Goal: Task Accomplishment & Management: Complete application form

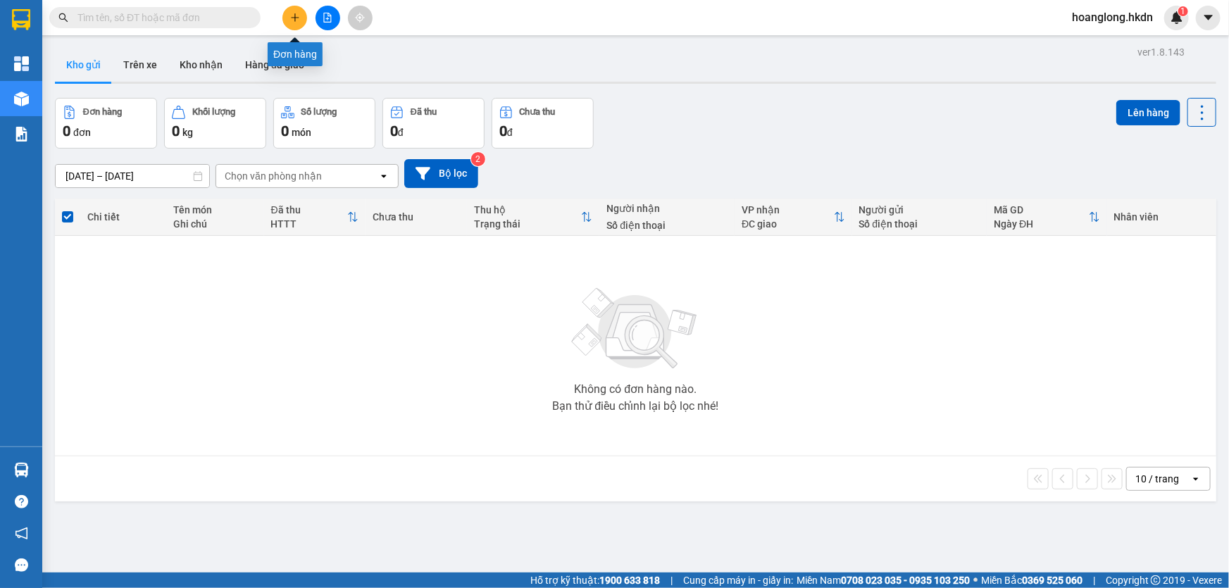
click at [319, 21] on button at bounding box center [328, 18] width 25 height 25
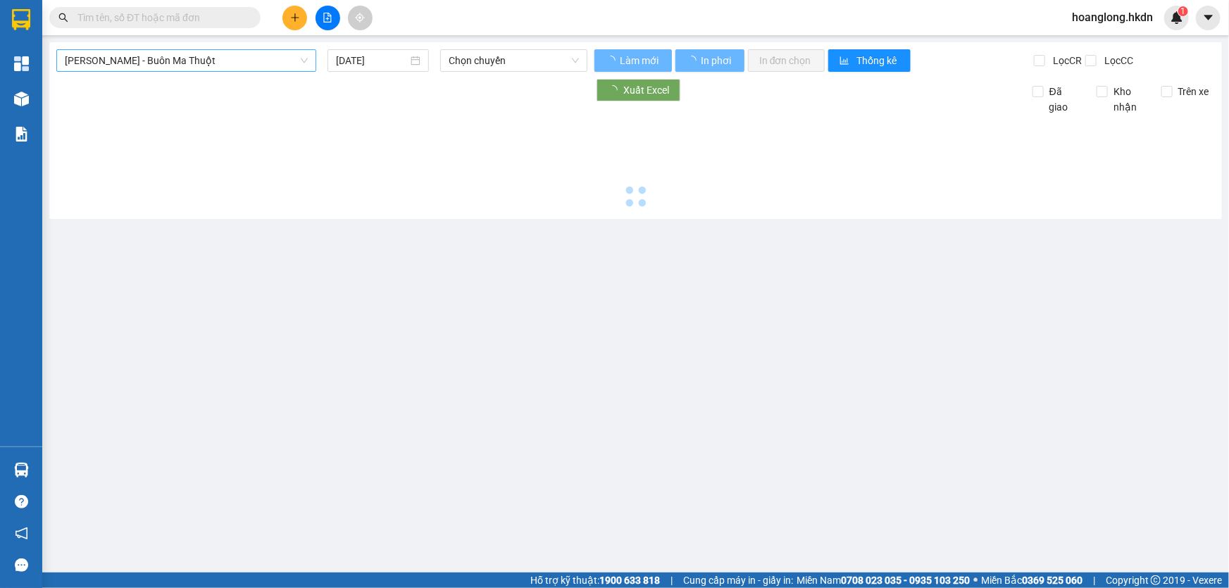
click at [216, 65] on span "[PERSON_NAME] - Buôn Ma Thuột" at bounding box center [186, 60] width 243 height 21
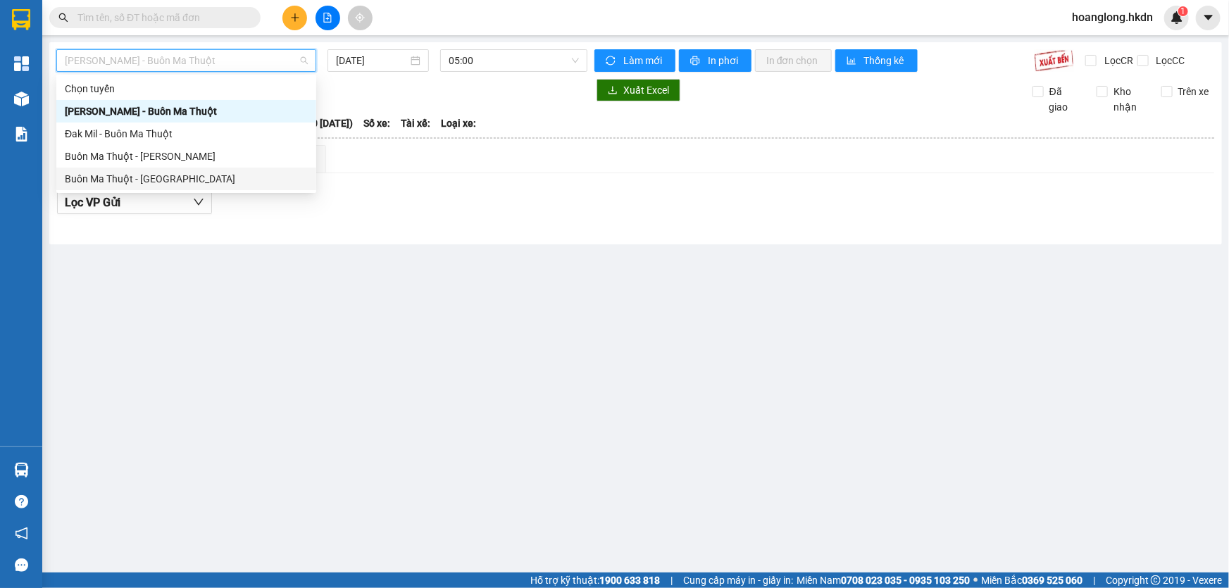
click at [218, 173] on div "Buôn Ma Thuột - [GEOGRAPHIC_DATA]" at bounding box center [186, 178] width 243 height 15
type input "[DATE]"
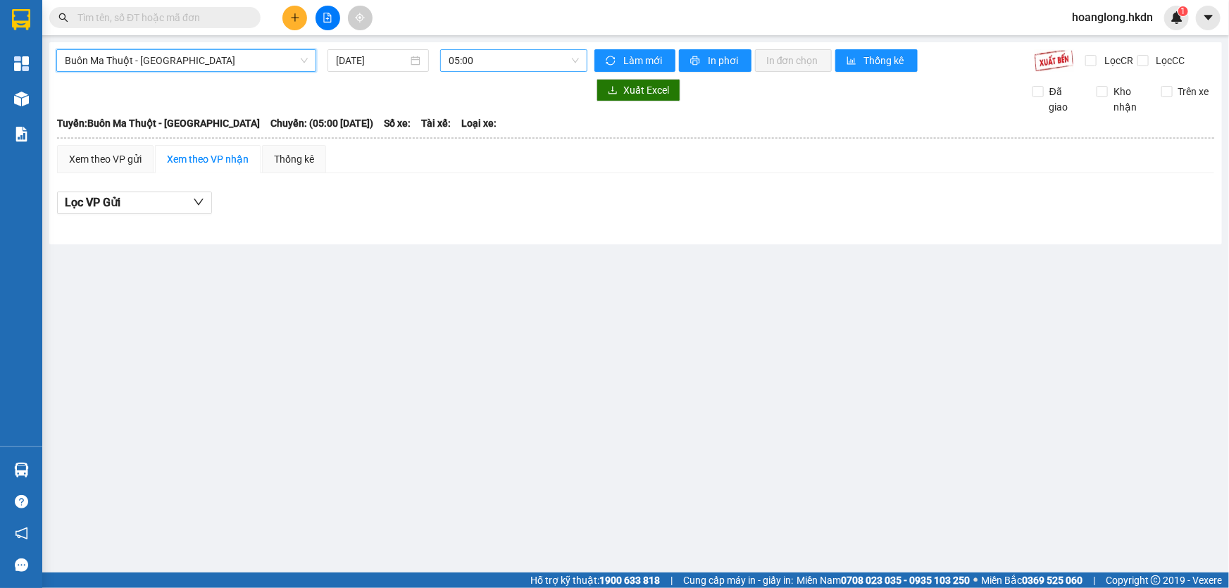
click at [510, 66] on span "05:00" at bounding box center [514, 60] width 130 height 21
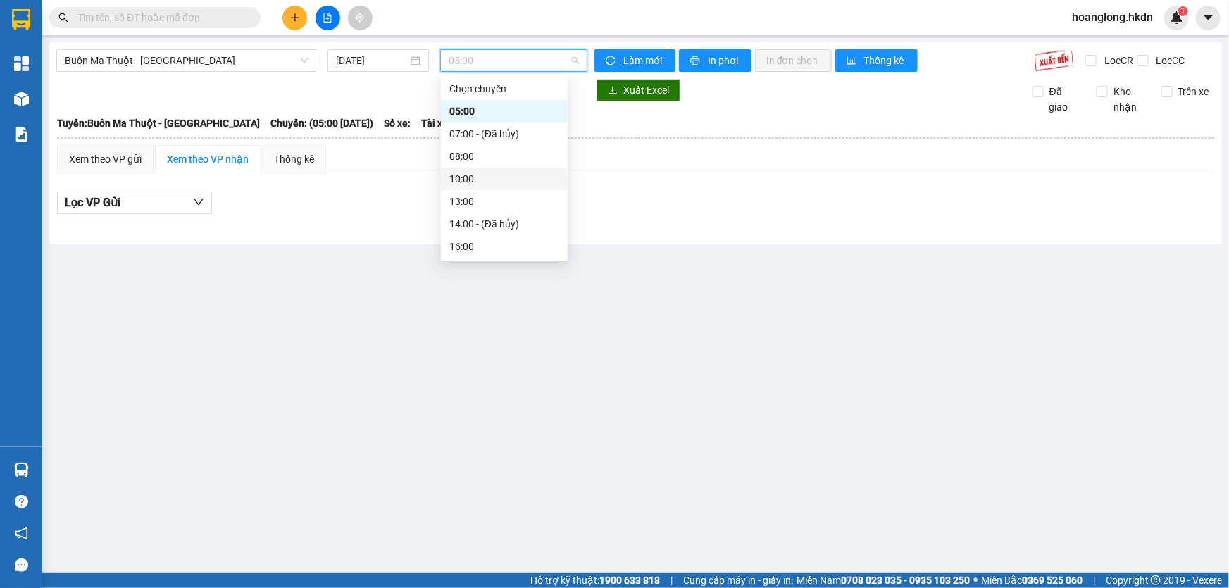
click at [489, 182] on div "10:00" at bounding box center [504, 178] width 110 height 15
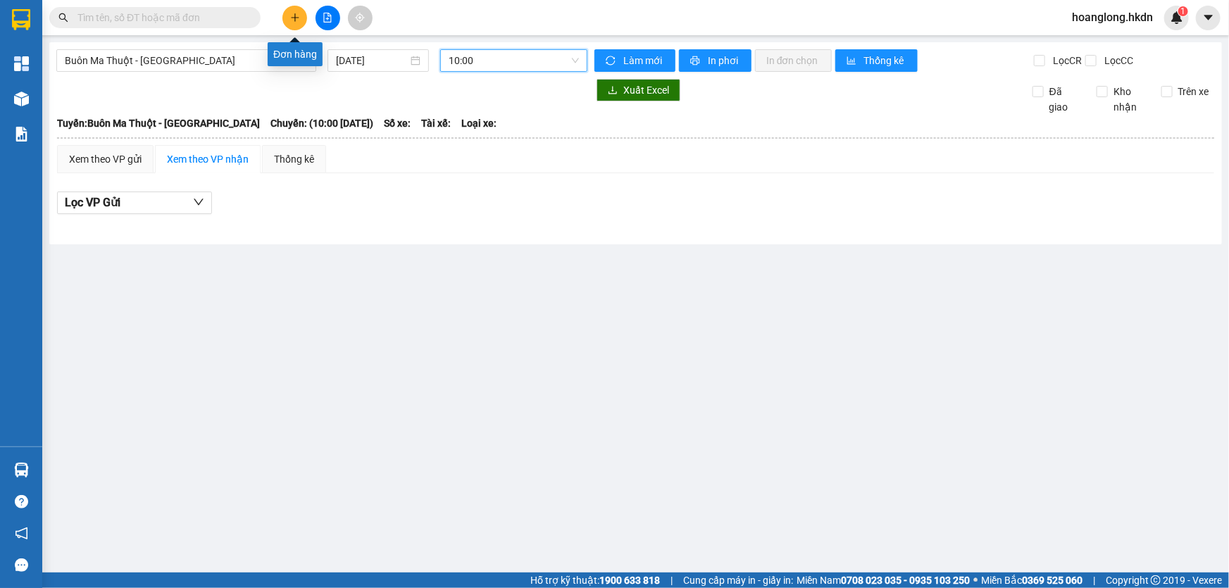
click at [301, 16] on button at bounding box center [294, 18] width 25 height 25
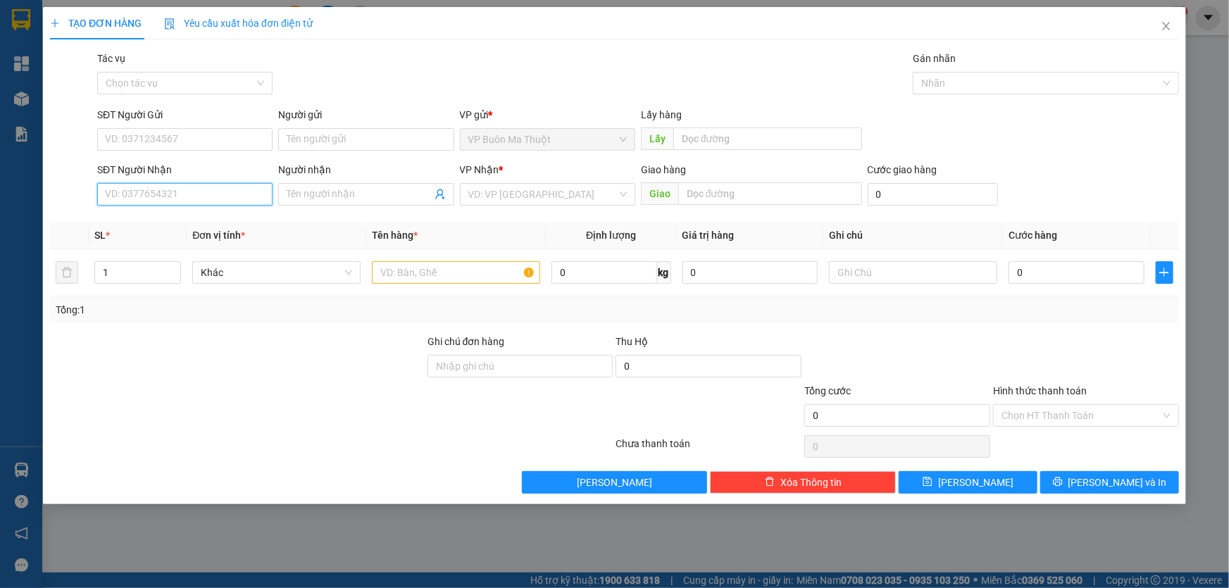
click at [242, 194] on input "SĐT Người Nhận" at bounding box center [184, 194] width 175 height 23
type input "0981324142"
click at [198, 233] on div "0981324142 - thu sương" at bounding box center [184, 224] width 175 height 23
type input "thu sương"
type input "50.000"
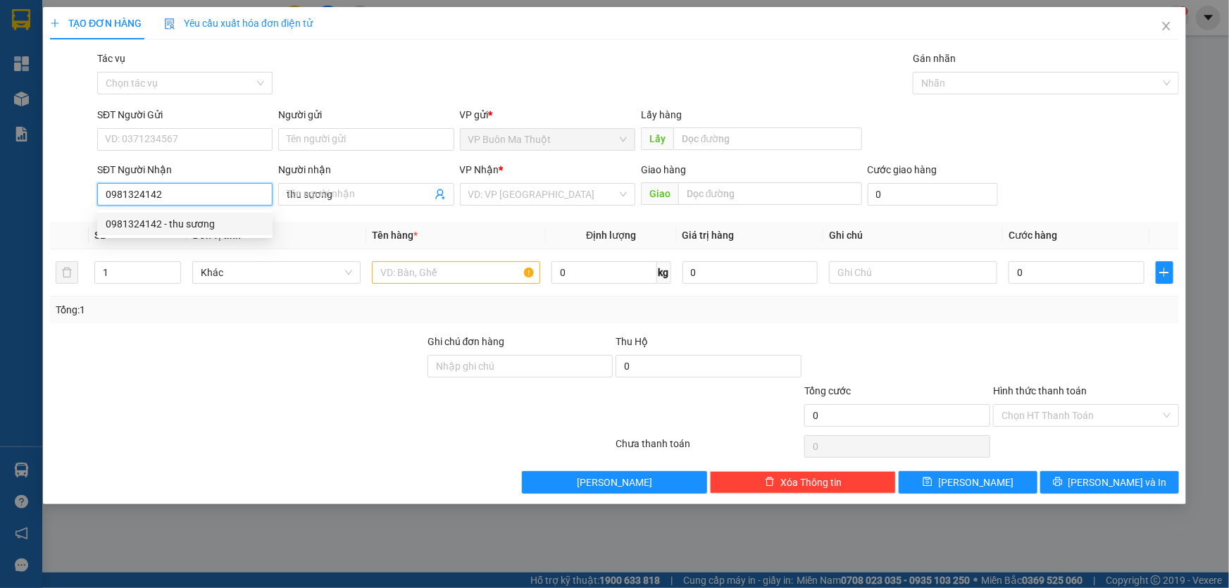
type input "50.000"
type input "0981324142"
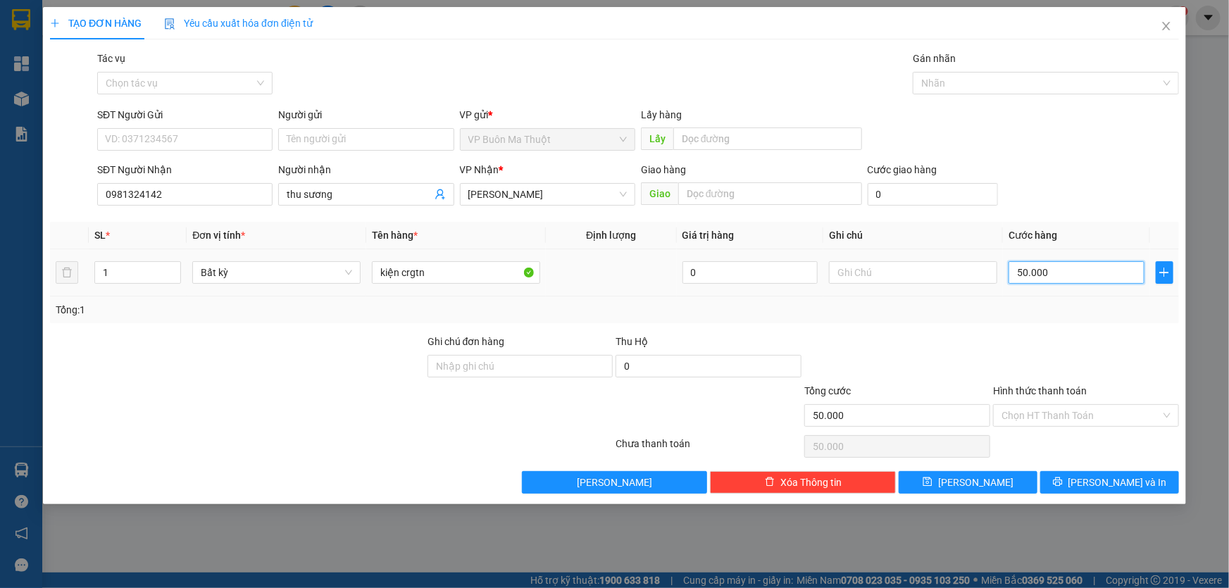
click at [1049, 268] on input "50.000" at bounding box center [1077, 272] width 136 height 23
type input "8"
type input "80"
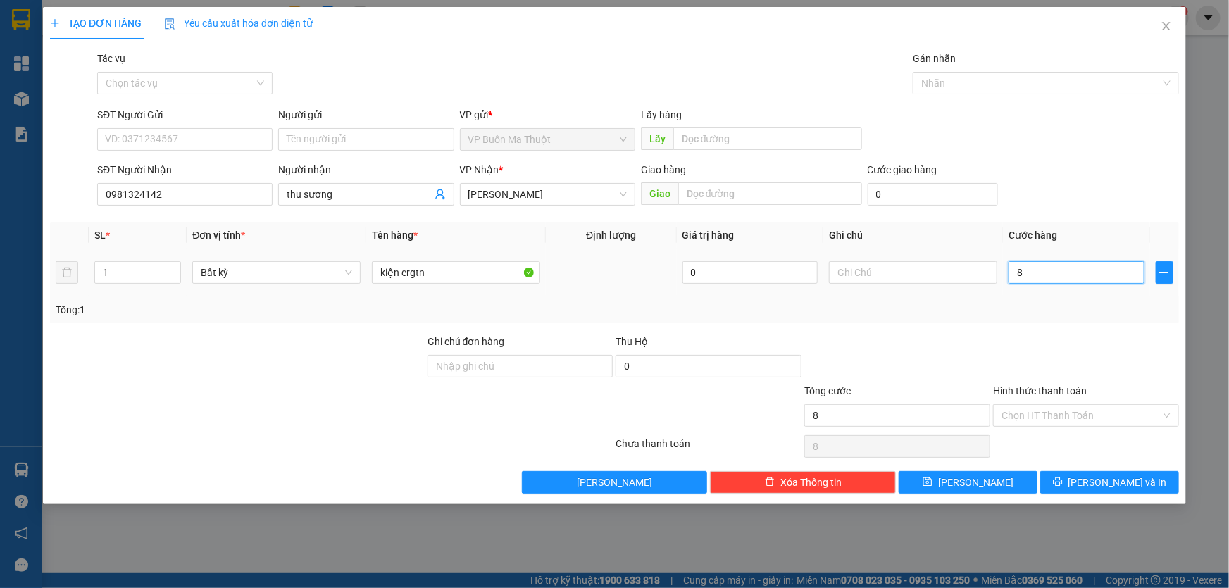
type input "80"
type input "800"
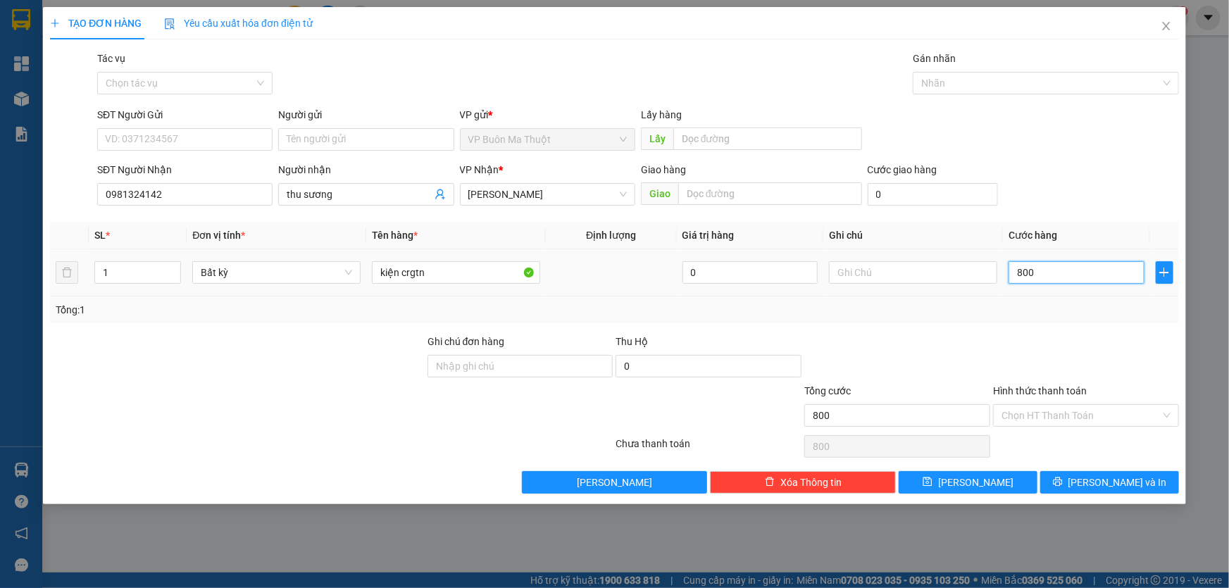
type input "8.000"
type input "80.000"
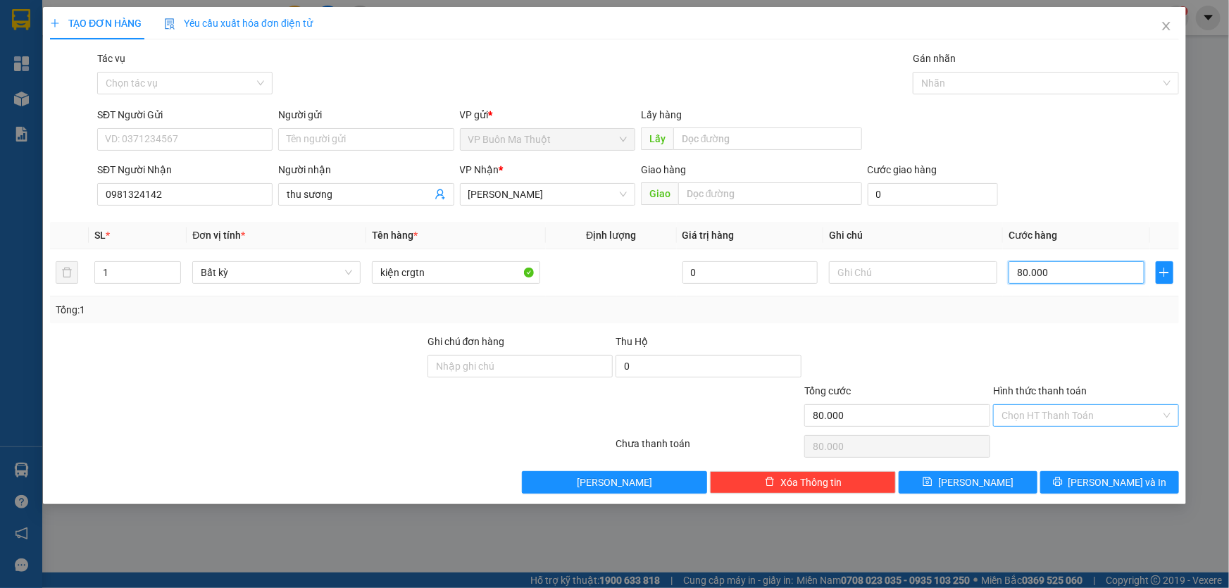
type input "80.000"
click at [1056, 409] on input "Hình thức thanh toán" at bounding box center [1081, 415] width 159 height 21
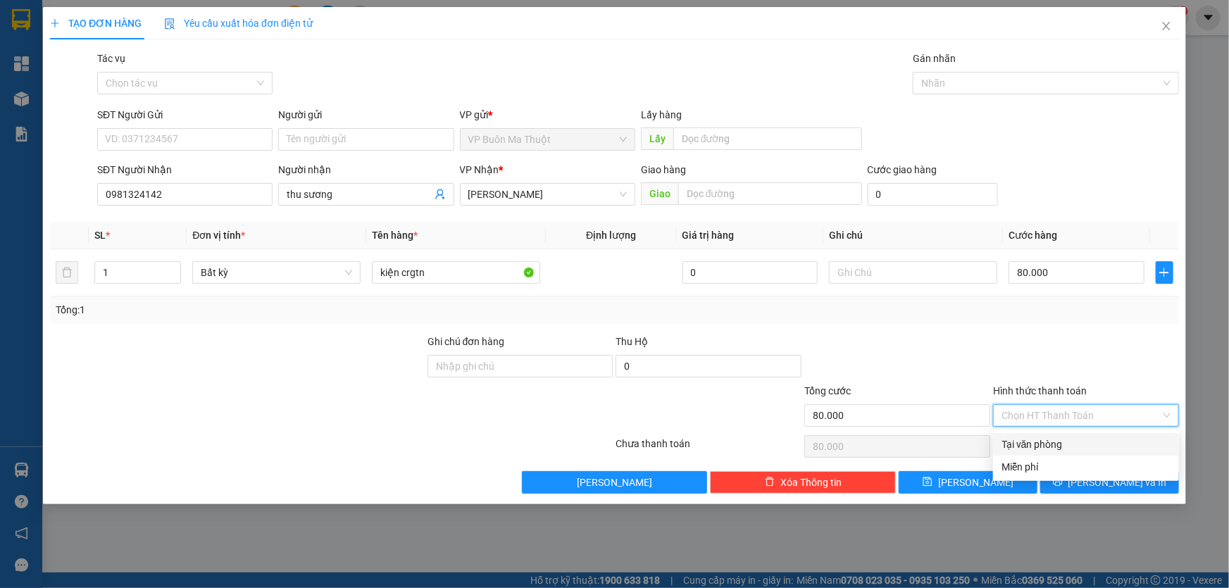
click at [1043, 444] on div "Tại văn phòng" at bounding box center [1086, 444] width 169 height 15
type input "0"
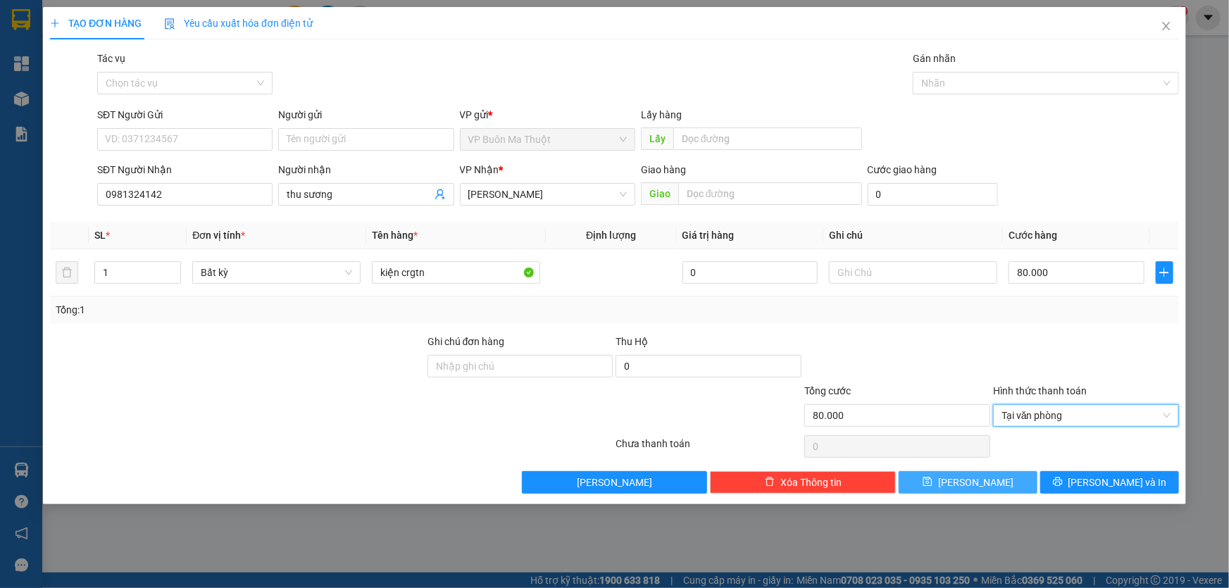
click at [992, 485] on button "[PERSON_NAME]" at bounding box center [968, 482] width 139 height 23
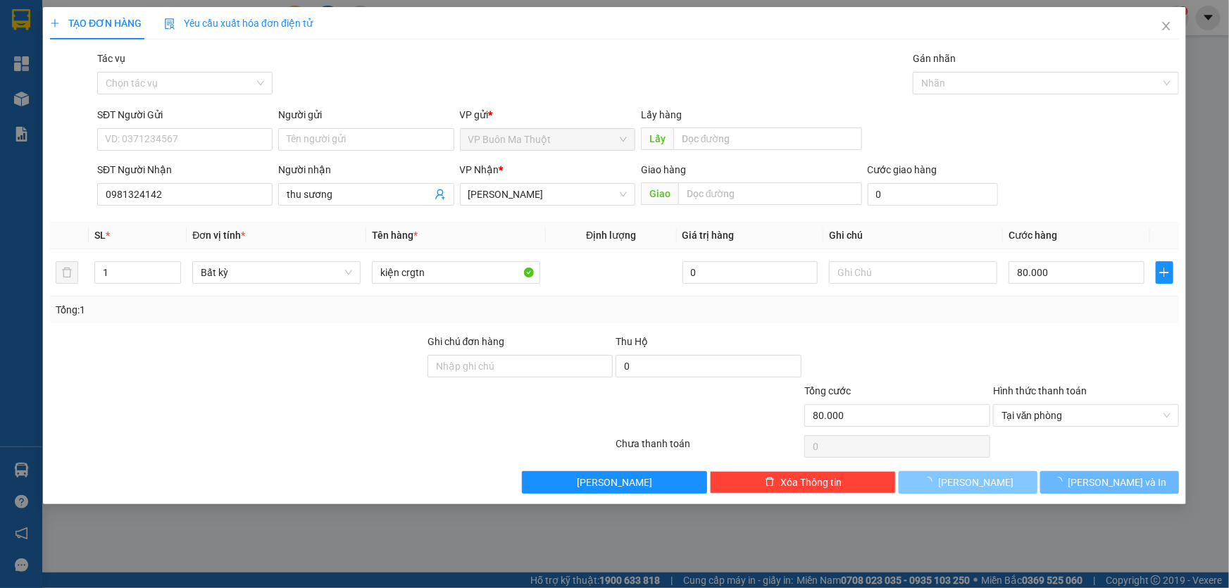
type input "0"
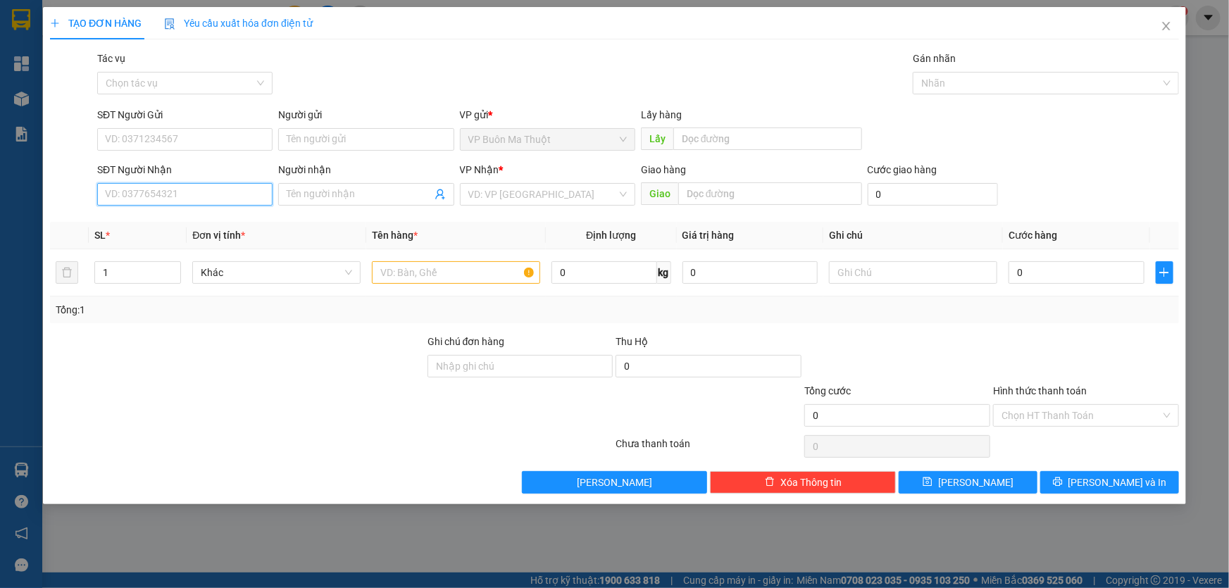
click at [220, 189] on input "SĐT Người Nhận" at bounding box center [184, 194] width 175 height 23
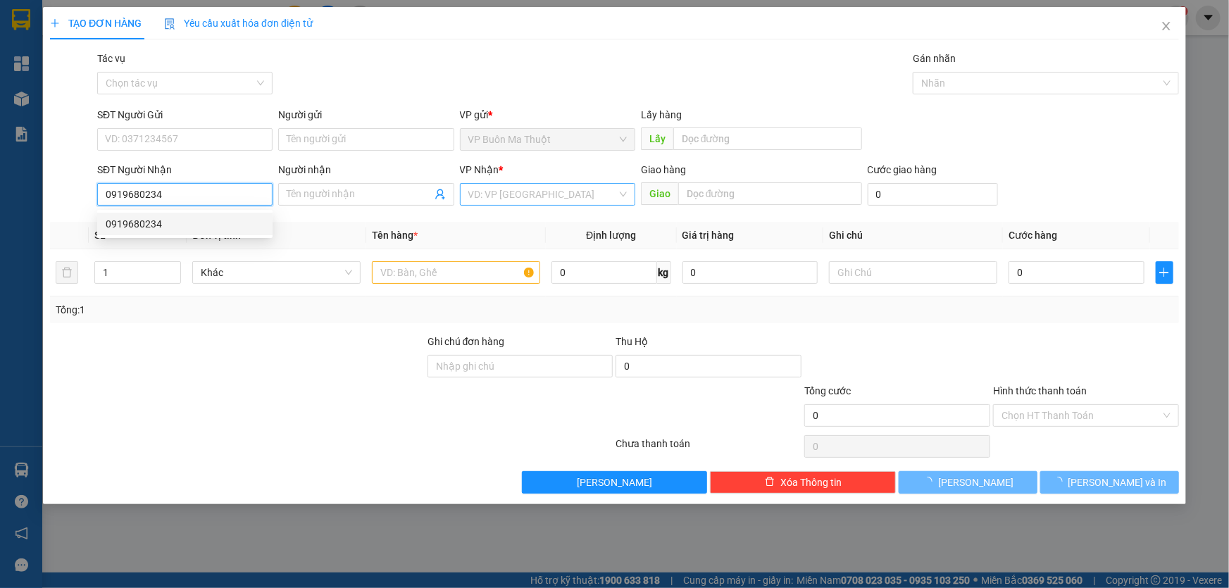
type input "0919680234"
click at [542, 196] on input "search" at bounding box center [542, 194] width 149 height 21
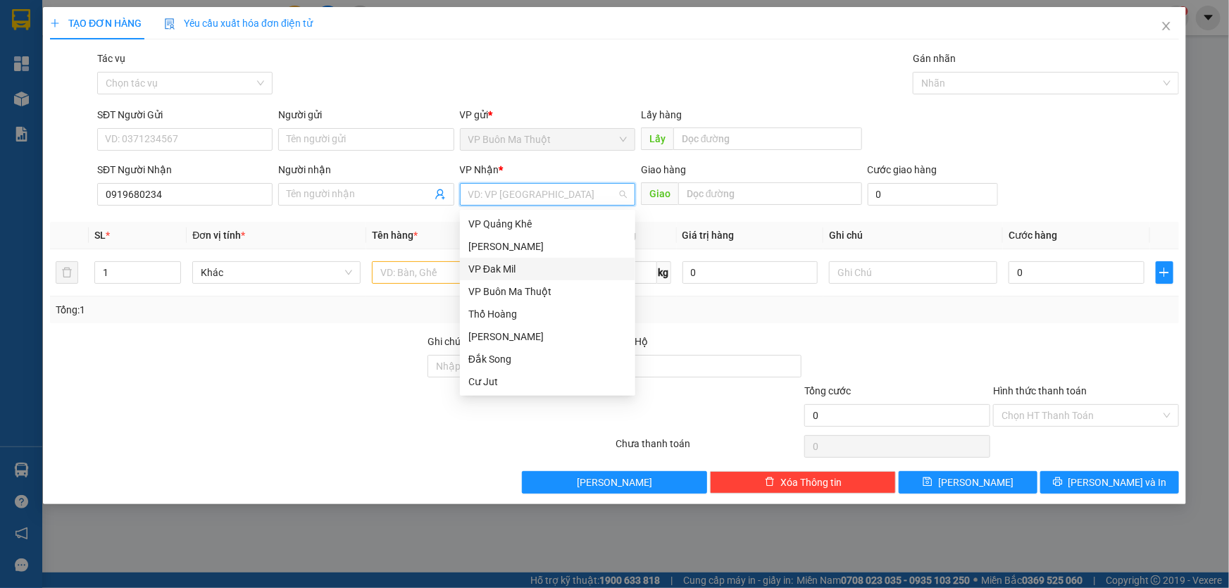
click at [493, 268] on div "VP Đak Mil" at bounding box center [547, 268] width 158 height 15
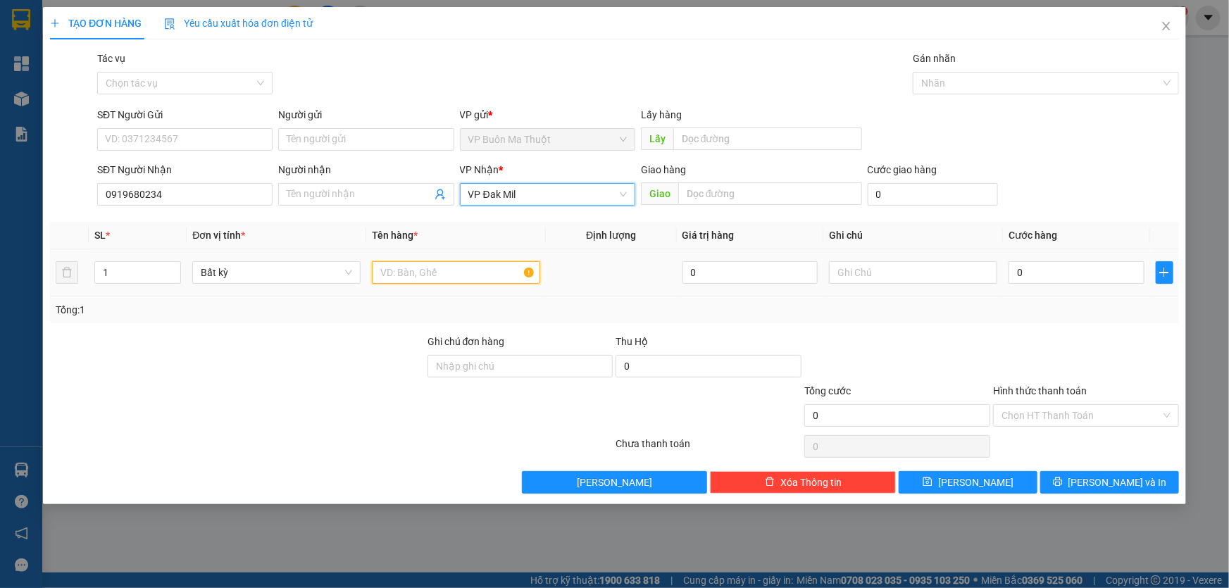
click at [437, 275] on input "text" at bounding box center [456, 272] width 168 height 23
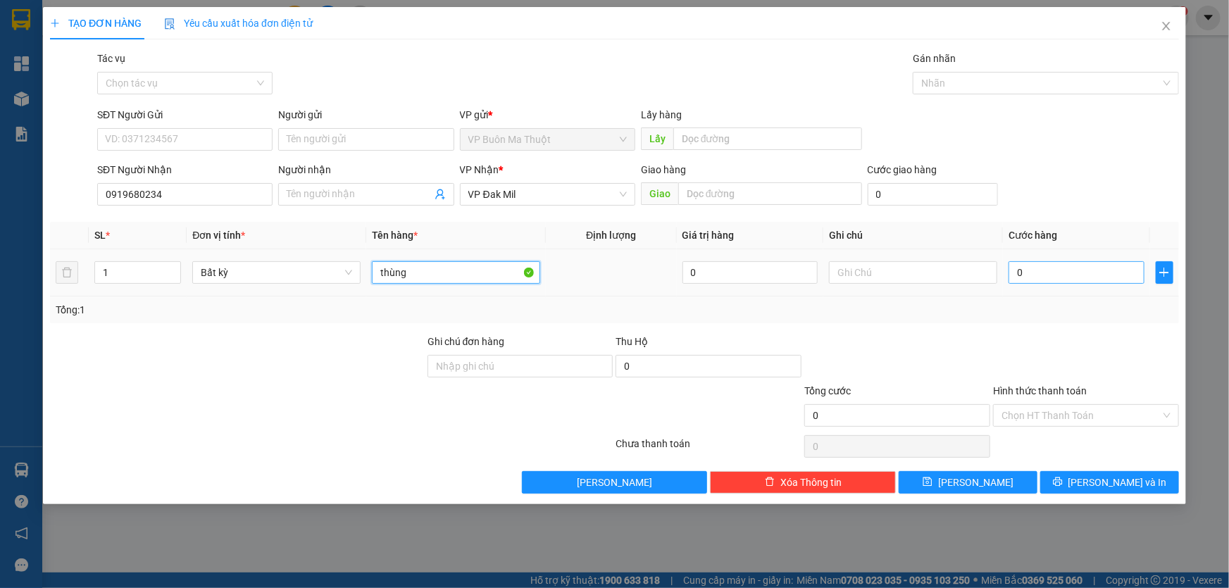
type input "thùng"
click at [1124, 271] on input "0" at bounding box center [1077, 272] width 136 height 23
type input "4"
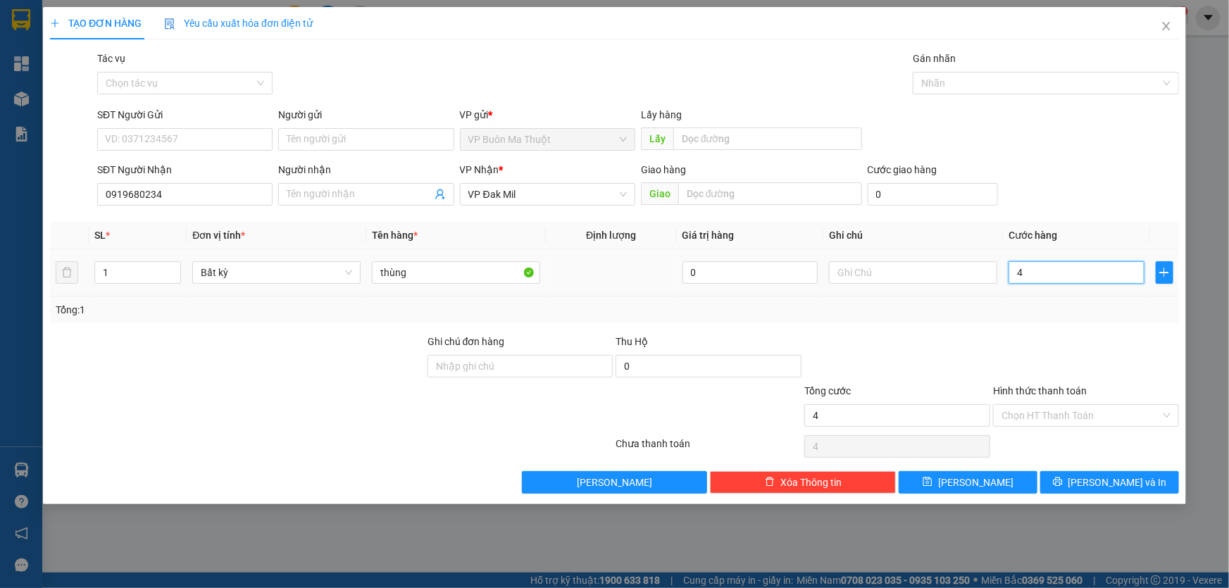
type input "40"
type input "400"
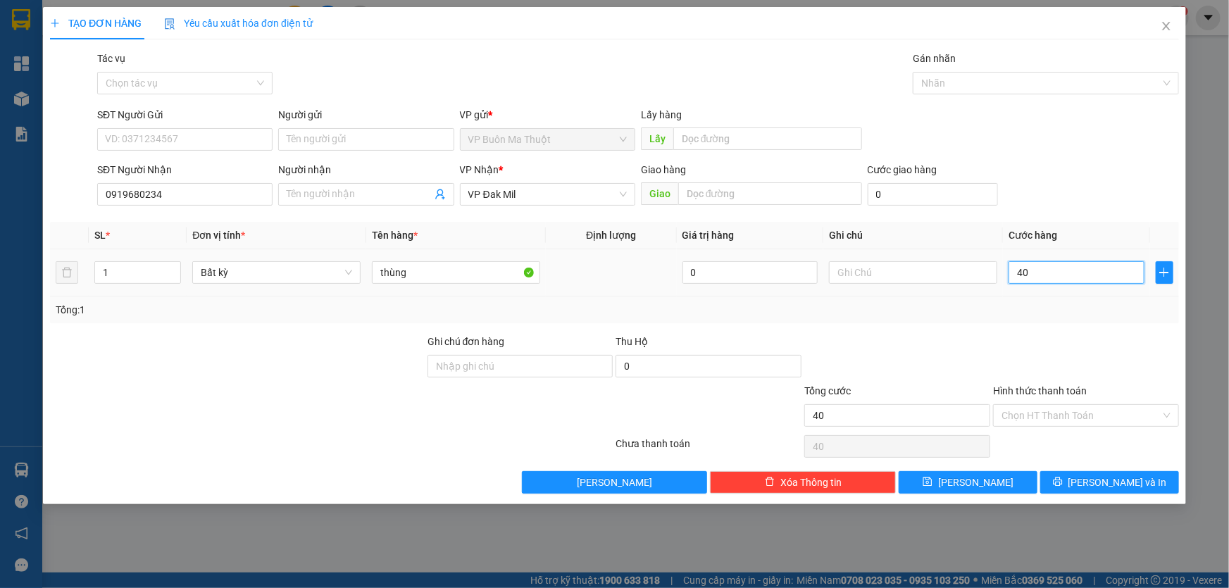
type input "400"
type input "4.000"
type input "40.000"
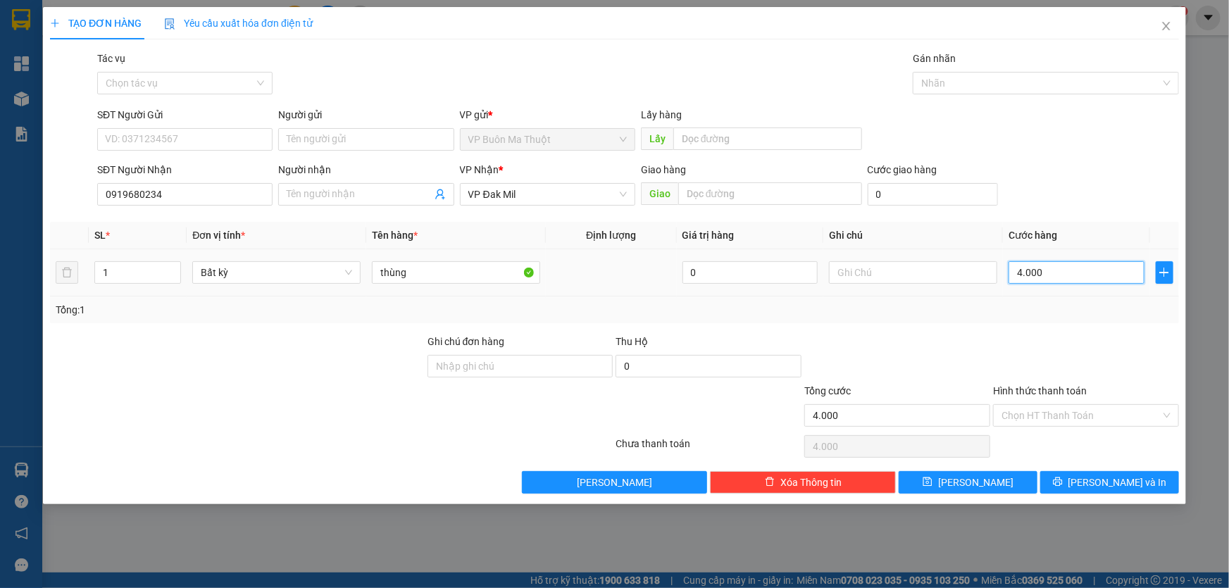
type input "40.000"
click at [990, 485] on button "[PERSON_NAME]" at bounding box center [968, 482] width 139 height 23
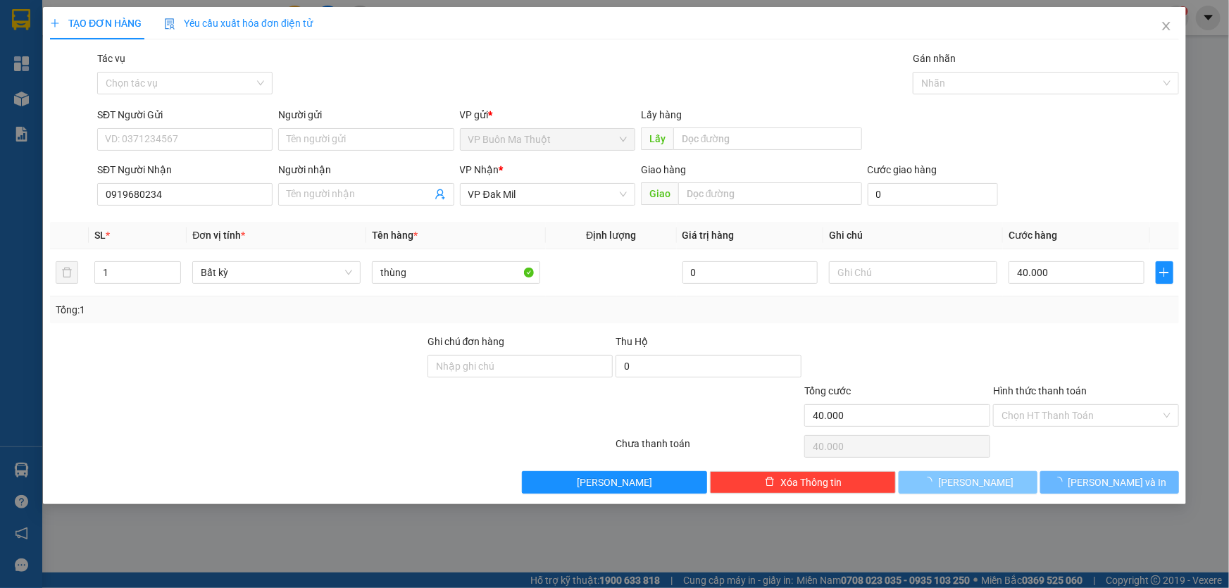
type input "0"
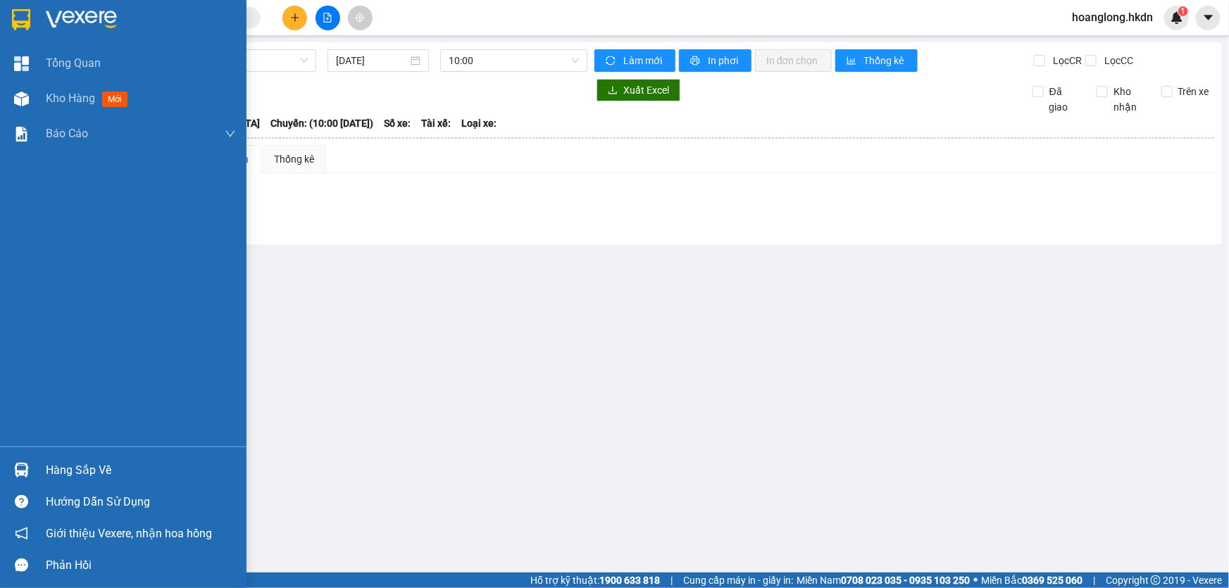
click at [18, 20] on img at bounding box center [21, 19] width 18 height 21
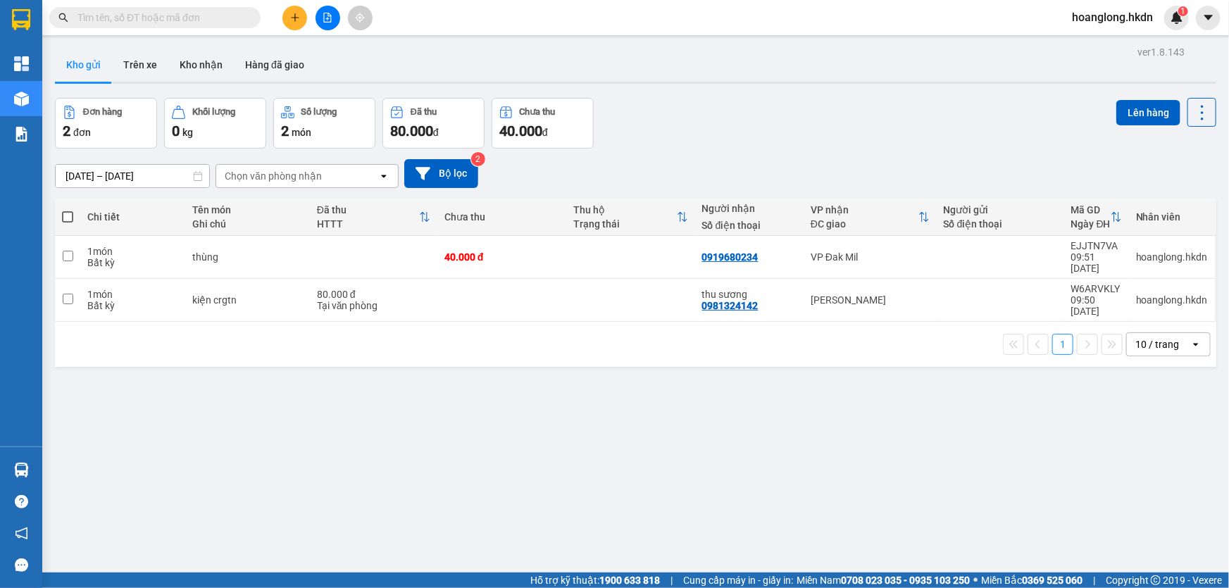
click at [638, 302] on td at bounding box center [630, 300] width 129 height 43
checkbox input "true"
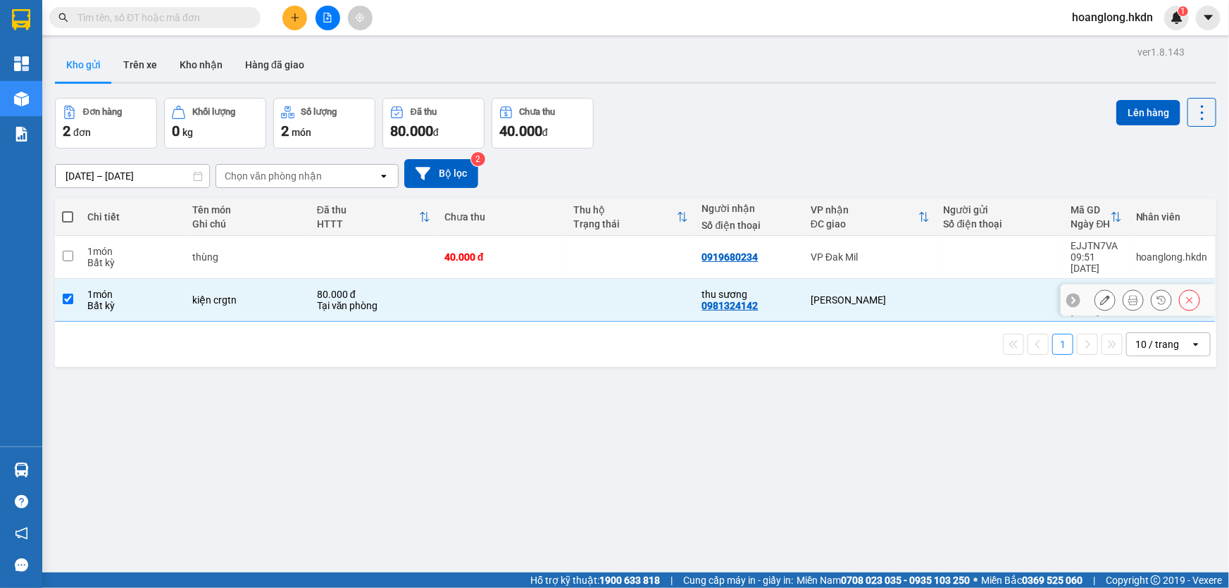
click at [660, 256] on td at bounding box center [630, 257] width 129 height 43
checkbox input "true"
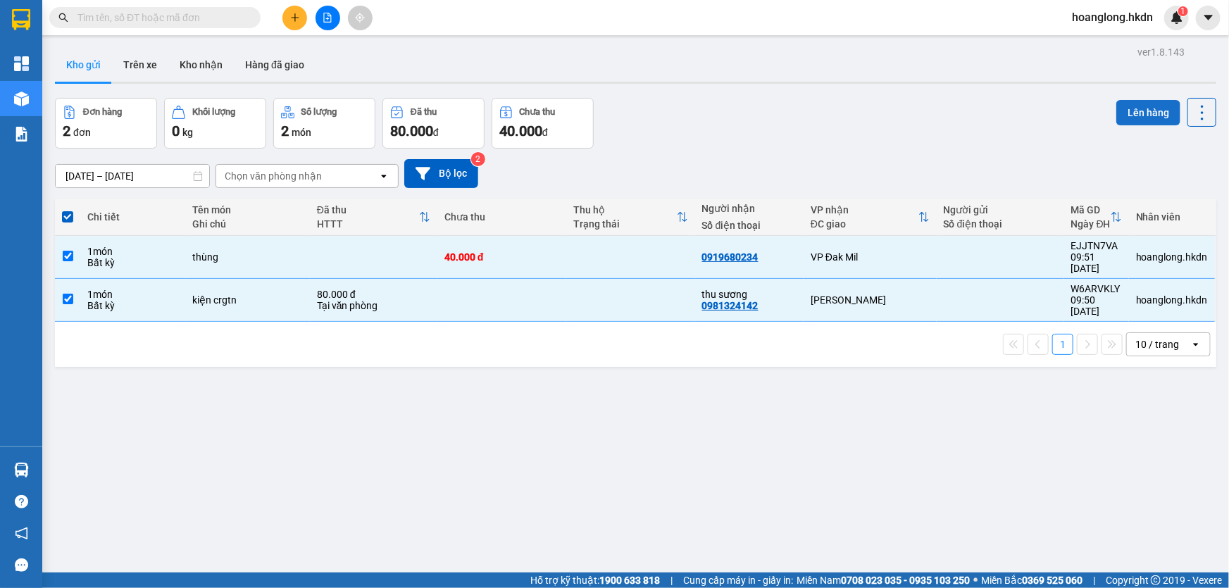
click at [1129, 119] on button "Lên hàng" at bounding box center [1148, 112] width 64 height 25
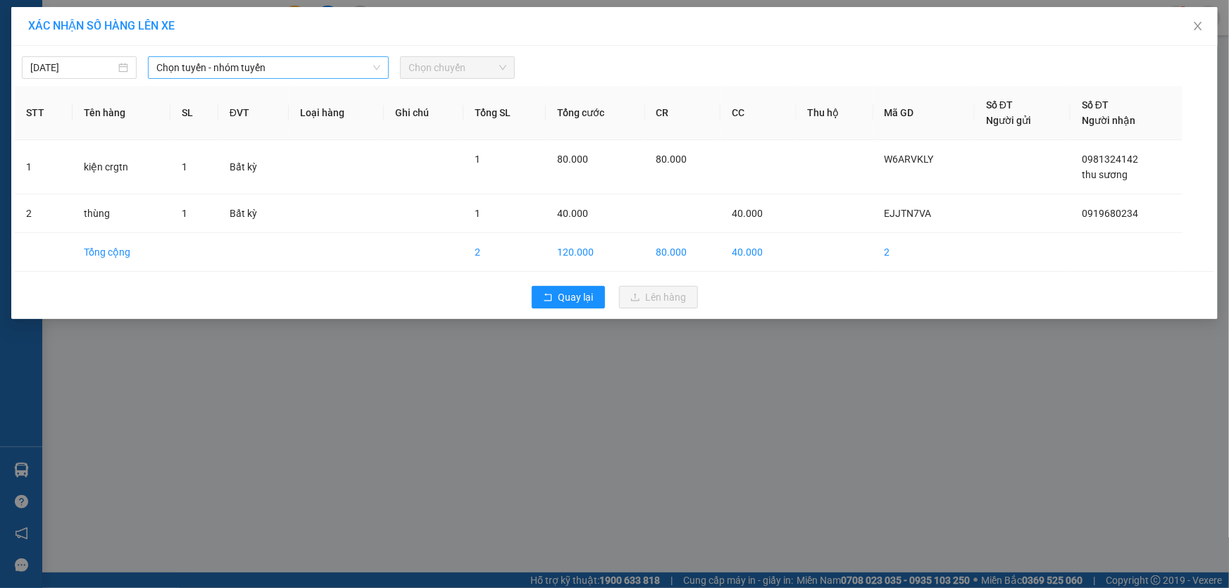
click at [337, 76] on span "Chọn tuyến - nhóm tuyến" at bounding box center [268, 67] width 224 height 21
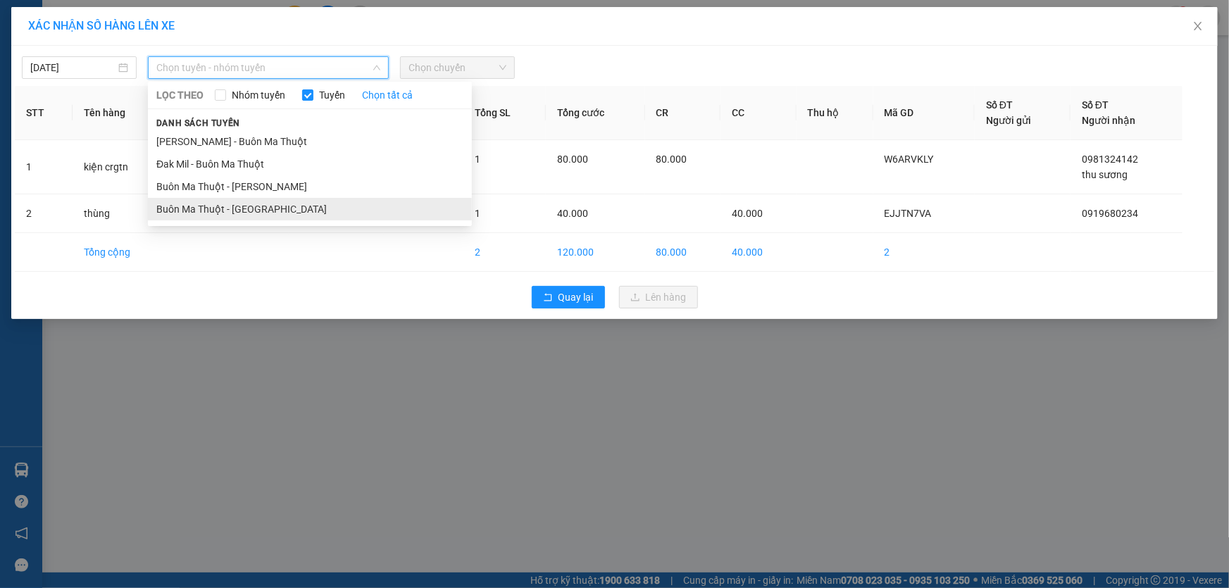
click at [286, 205] on li "Buôn Ma Thuột - [GEOGRAPHIC_DATA]" at bounding box center [310, 209] width 324 height 23
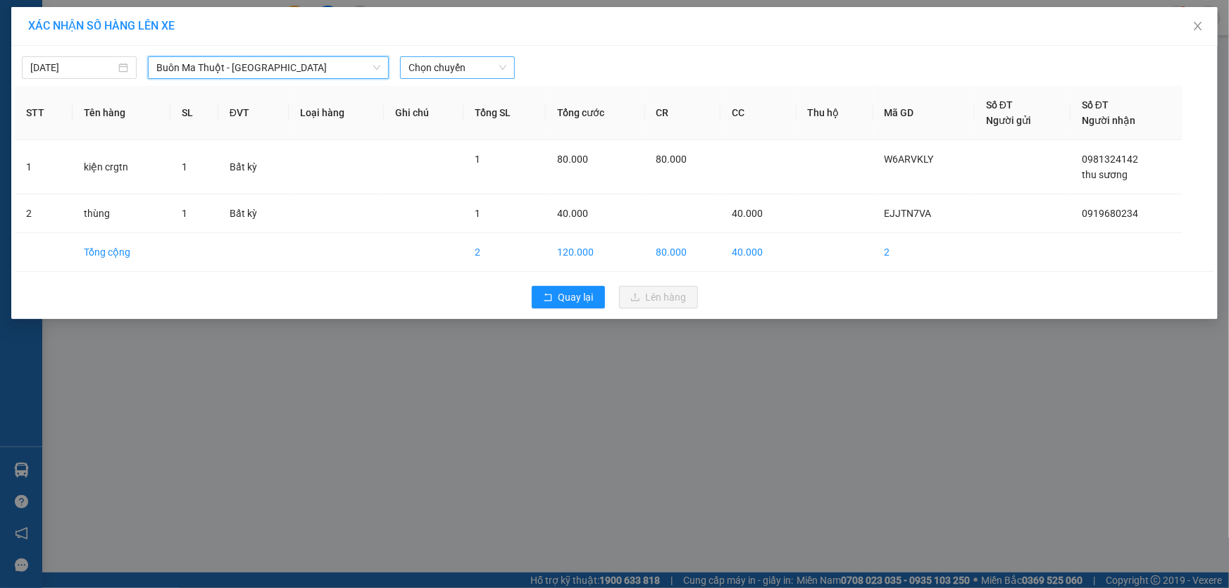
click at [447, 70] on span "Chọn chuyến" at bounding box center [458, 67] width 98 height 21
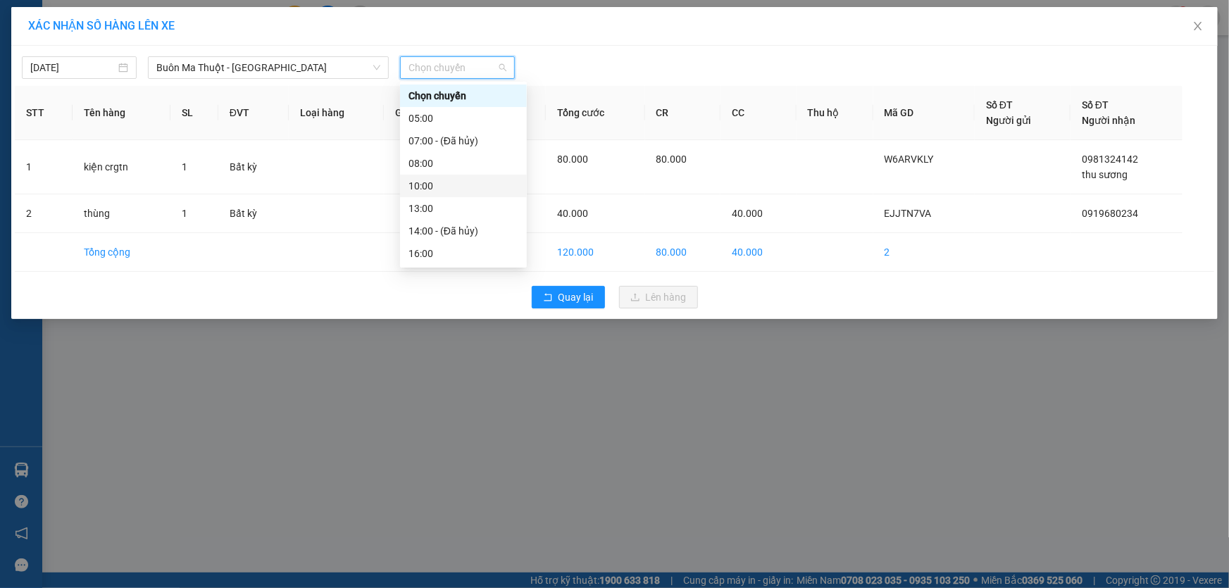
click at [427, 187] on div "10:00" at bounding box center [464, 185] width 110 height 15
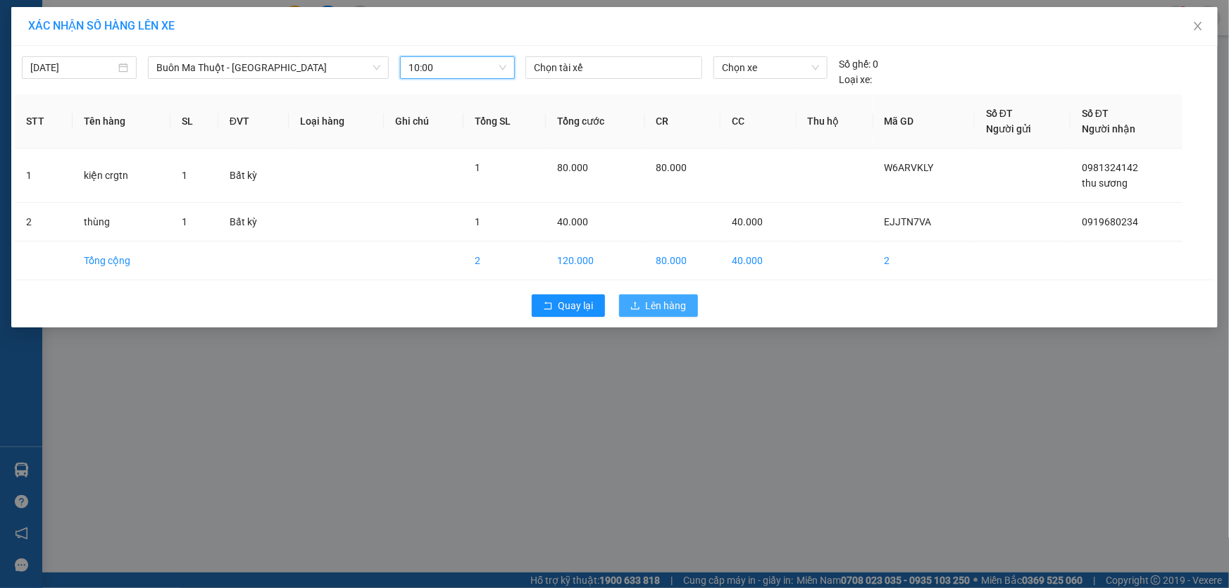
click at [677, 305] on span "Lên hàng" at bounding box center [666, 305] width 41 height 15
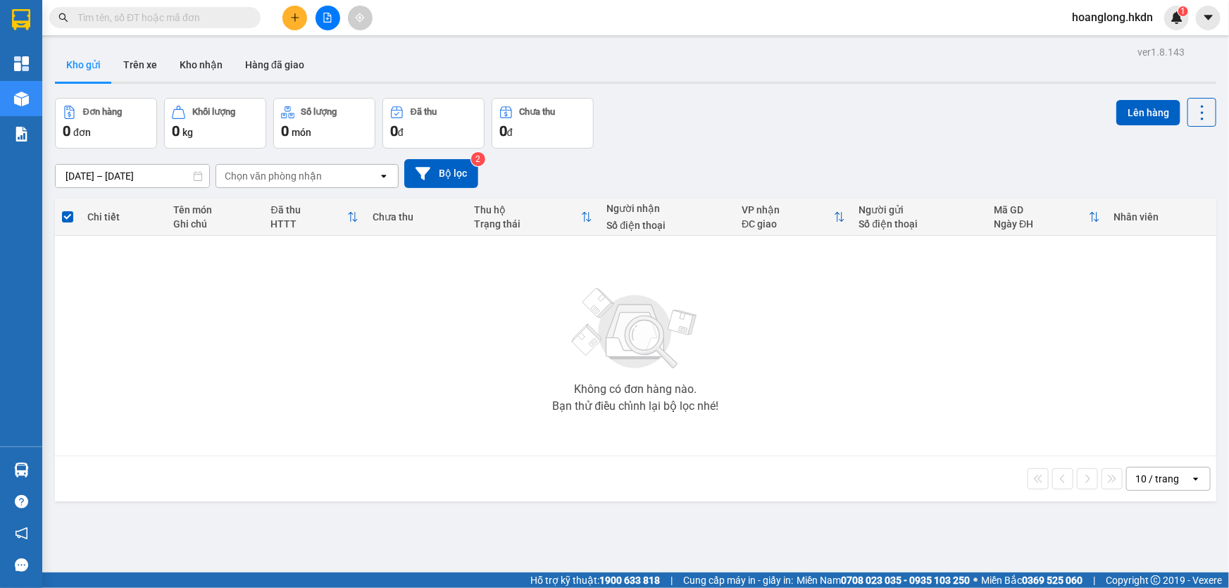
click at [299, 19] on icon "plus" at bounding box center [295, 18] width 10 height 10
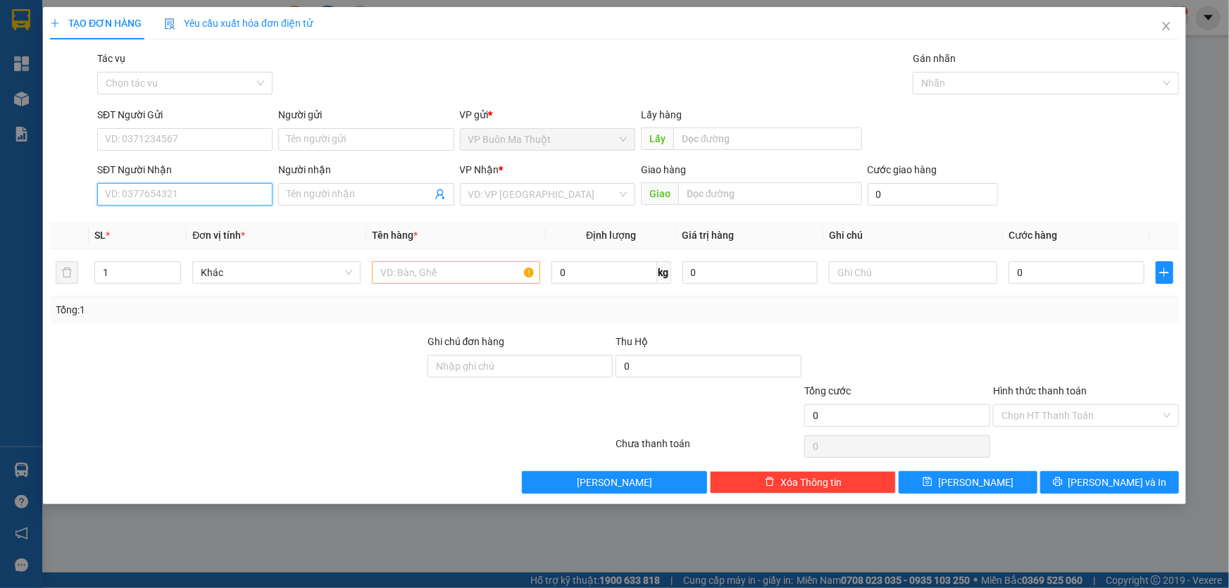
click at [233, 194] on input "SĐT Người Nhận" at bounding box center [184, 194] width 175 height 23
type input "02616540138"
click at [507, 189] on input "search" at bounding box center [542, 194] width 149 height 21
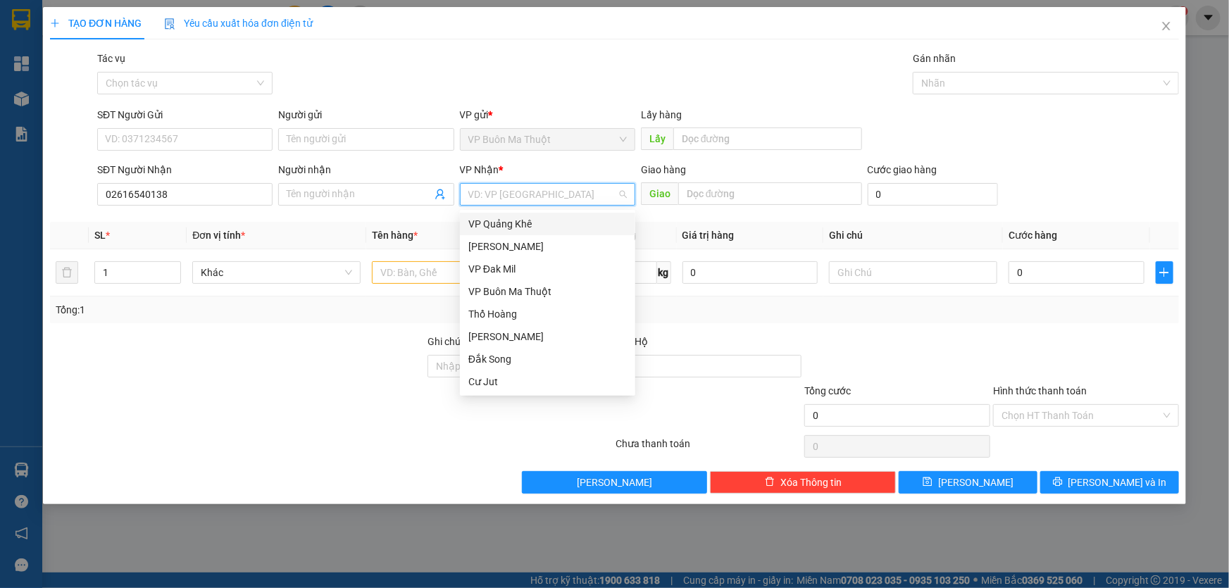
click at [518, 226] on div "VP Quảng Khê" at bounding box center [547, 223] width 158 height 15
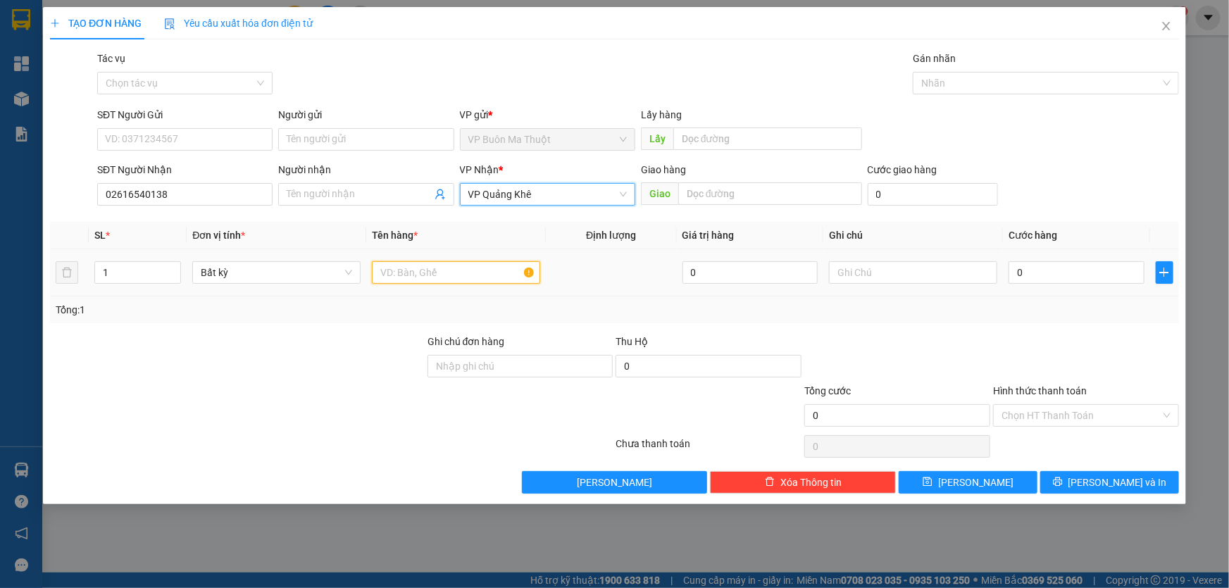
click at [428, 273] on input "text" at bounding box center [456, 272] width 168 height 23
type input "2 kiện"
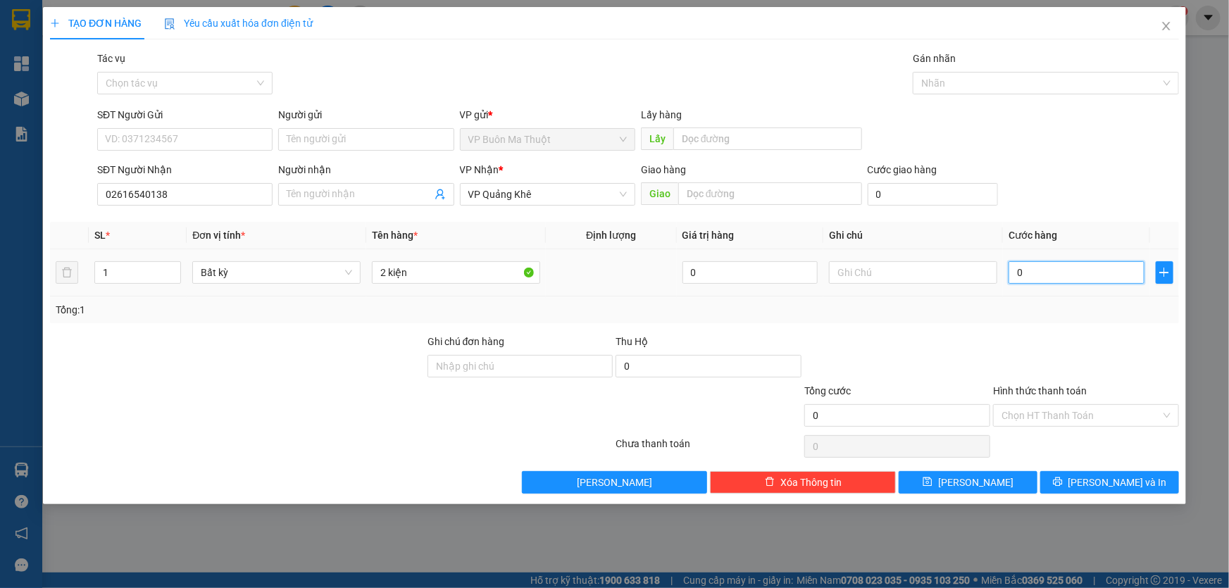
click at [1061, 273] on input "0" at bounding box center [1077, 272] width 136 height 23
type input "8"
type input "80"
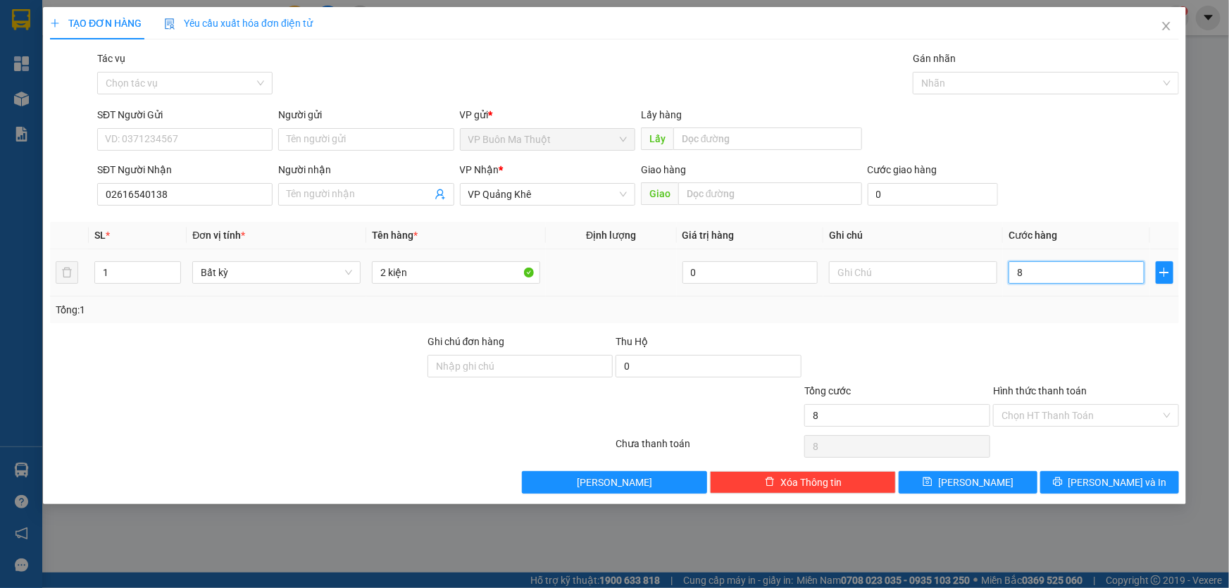
type input "80"
type input "800"
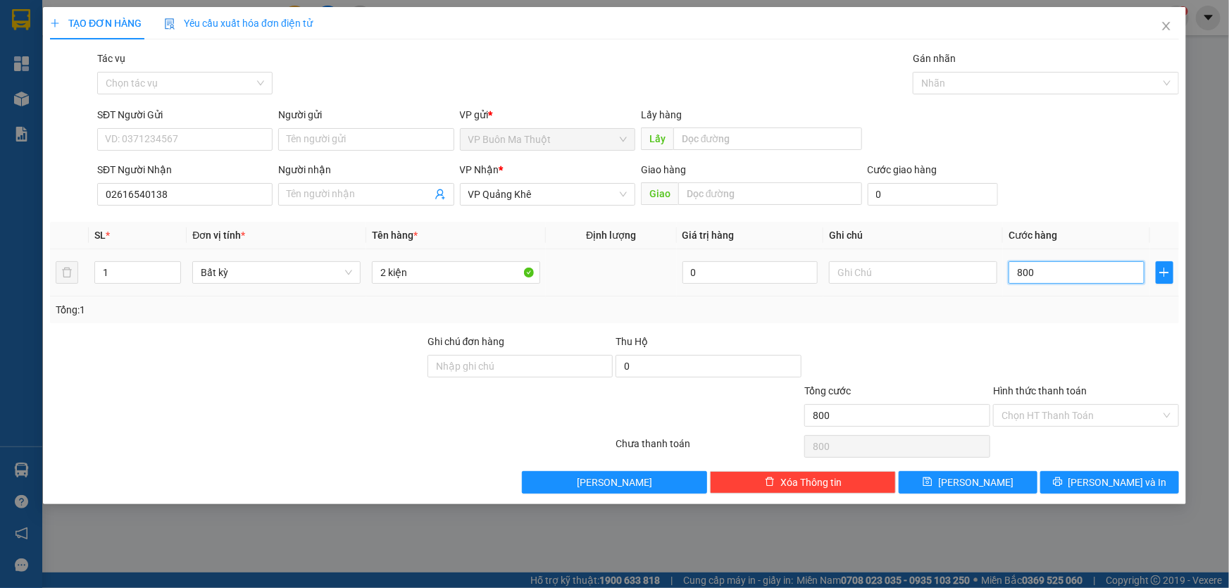
type input "8.000"
type input "80.000"
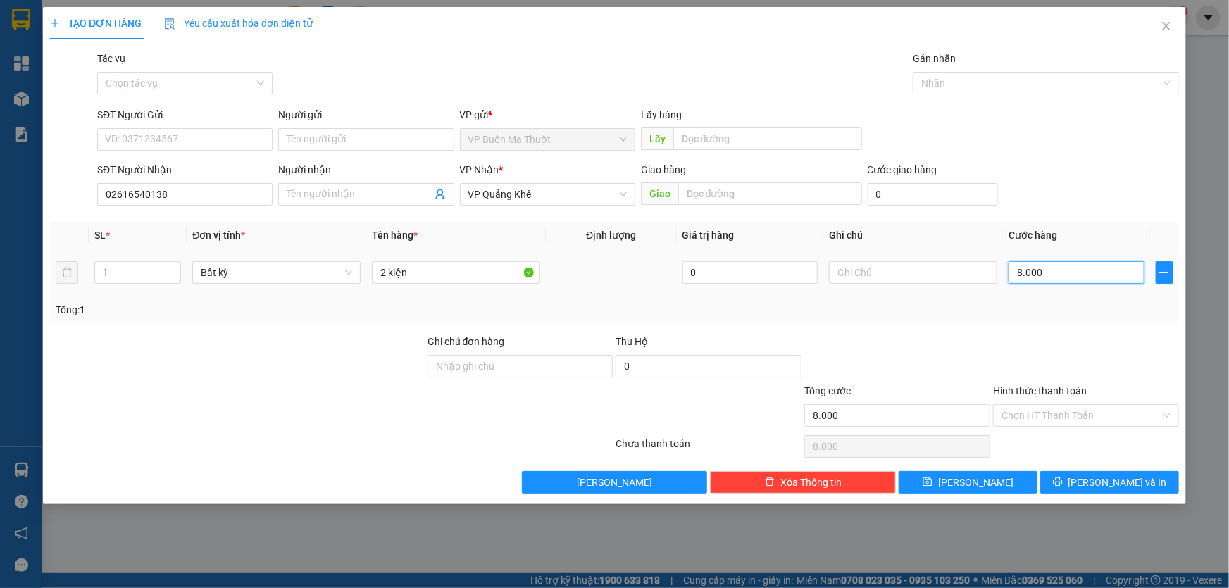
type input "80.000"
click at [944, 486] on button "[PERSON_NAME]" at bounding box center [968, 482] width 139 height 23
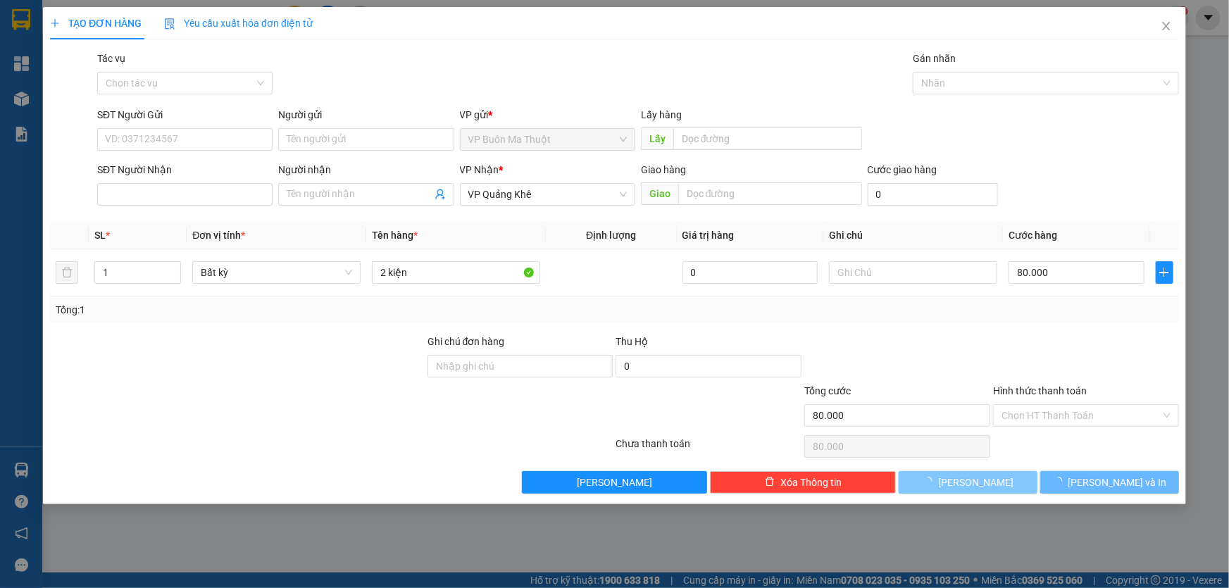
type input "0"
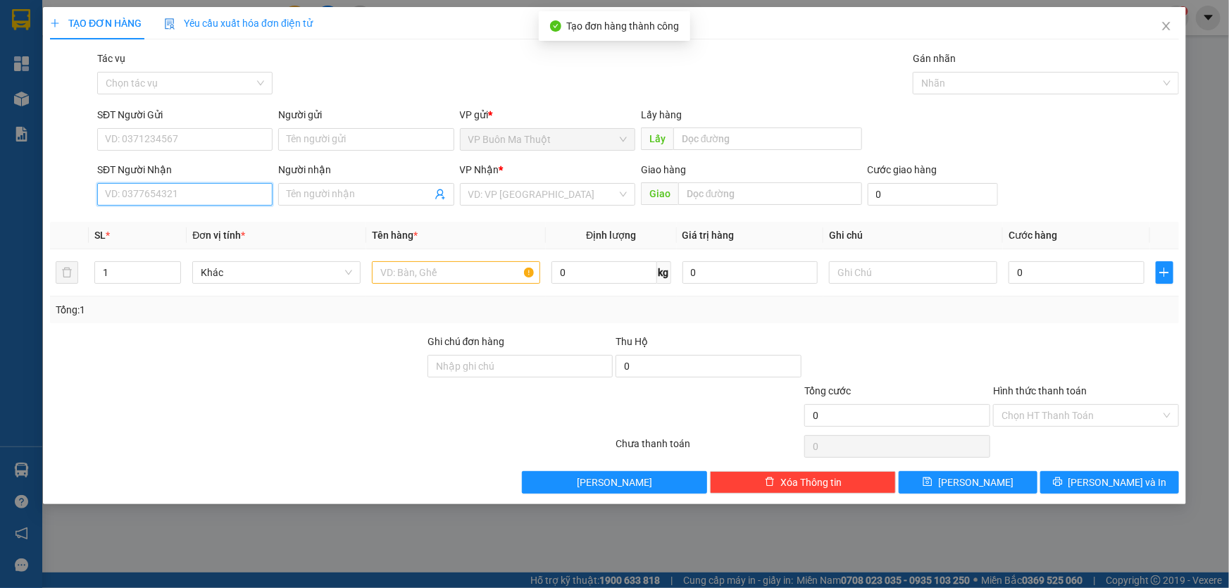
click at [220, 197] on input "SĐT Người Nhận" at bounding box center [184, 194] width 175 height 23
type input "0976250270"
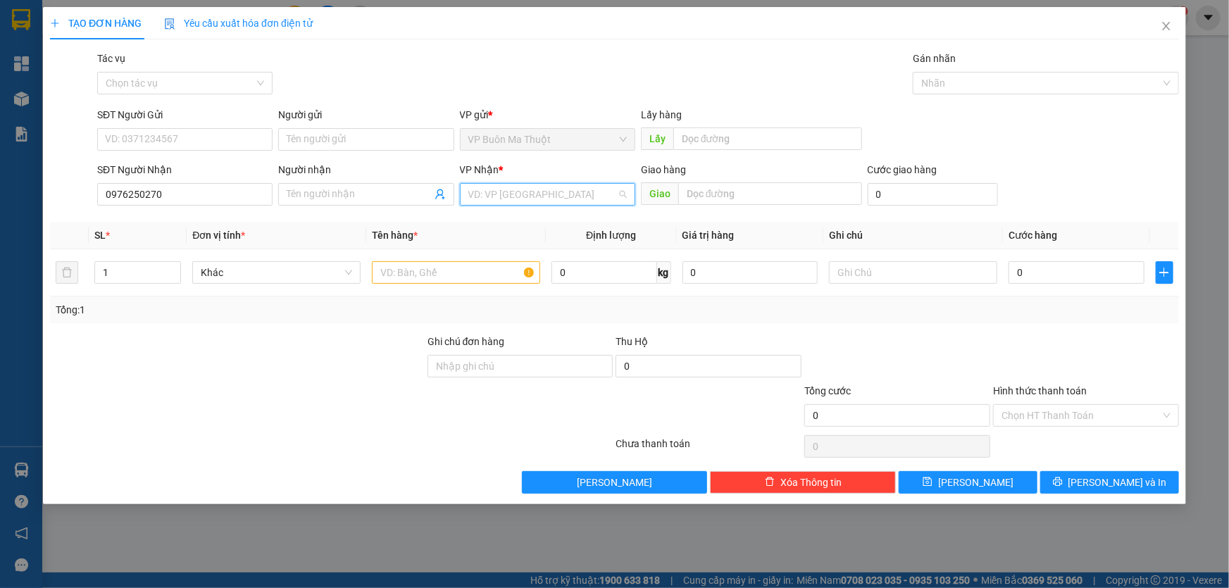
drag, startPoint x: 495, startPoint y: 200, endPoint x: 509, endPoint y: 215, distance: 20.4
click at [496, 200] on input "search" at bounding box center [542, 194] width 149 height 21
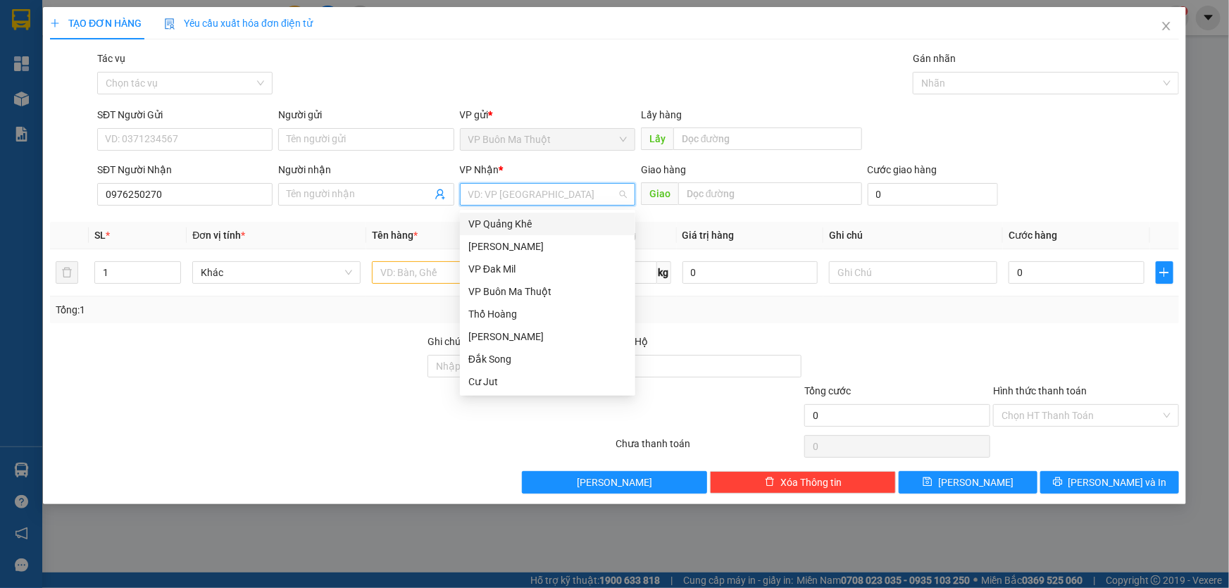
click at [512, 223] on div "VP Quảng Khê" at bounding box center [547, 223] width 158 height 15
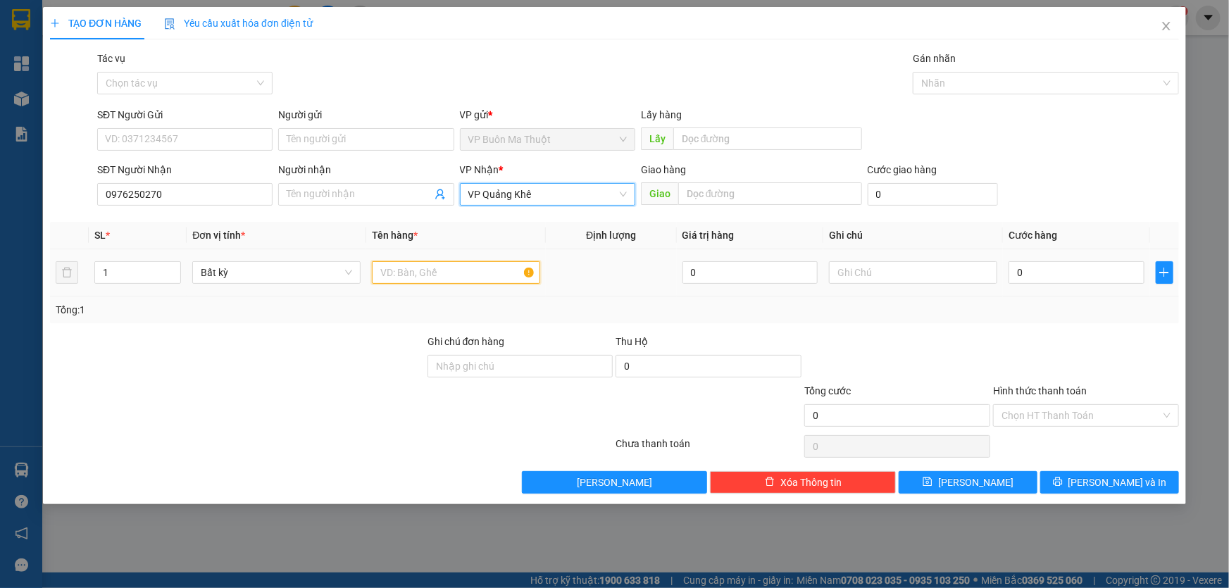
click at [432, 268] on input "text" at bounding box center [456, 272] width 168 height 23
type input "bọc"
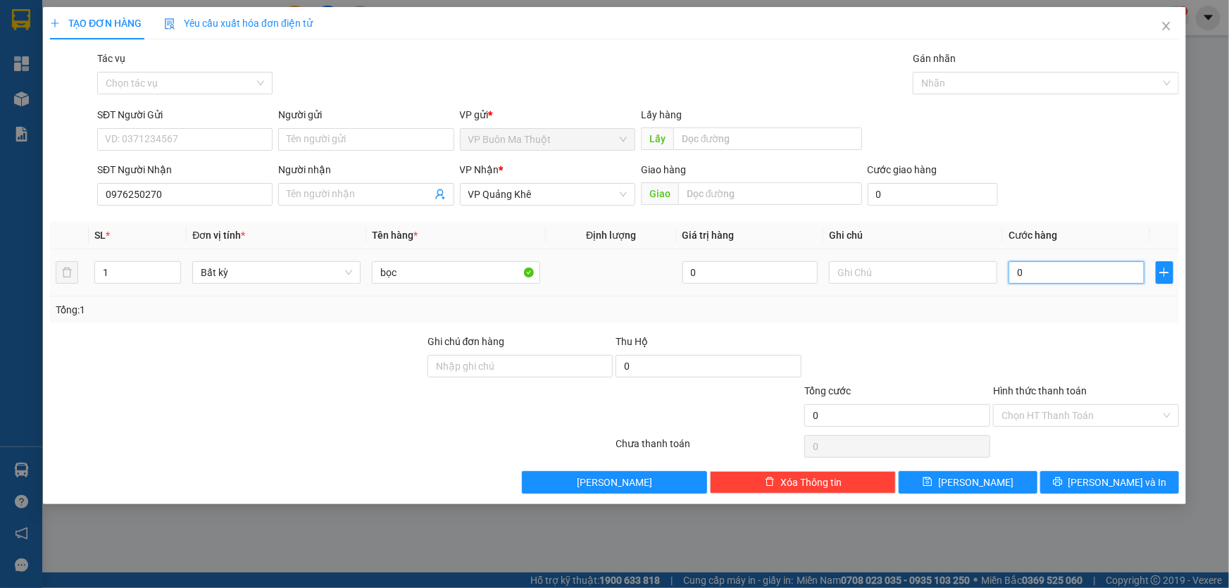
click at [1056, 263] on input "0" at bounding box center [1077, 272] width 136 height 23
type input "3"
type input "30"
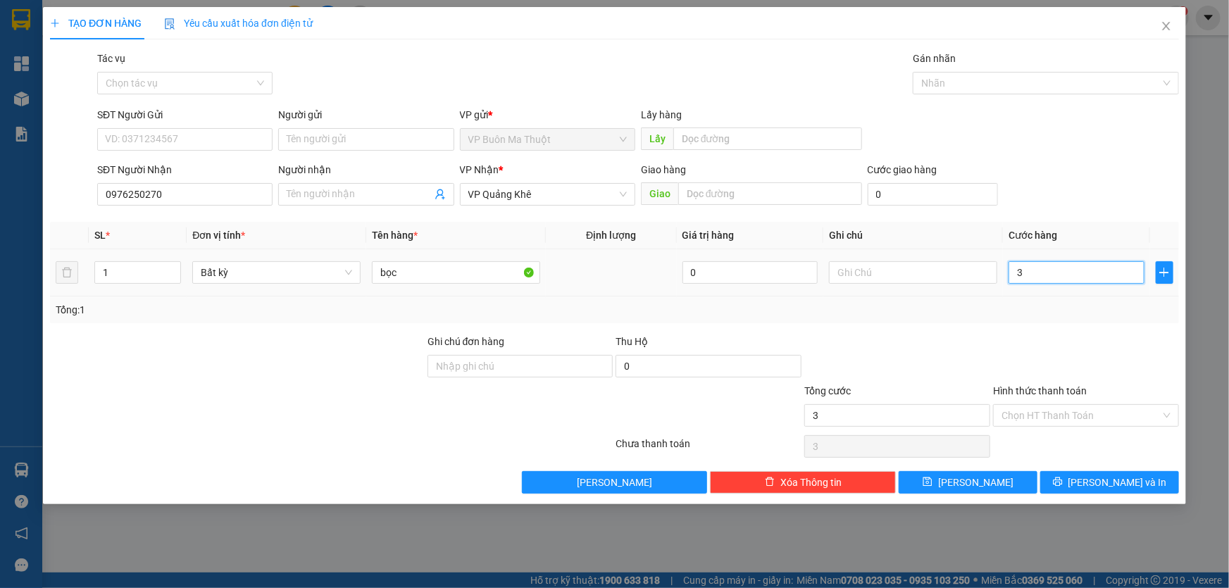
type input "30"
type input "300"
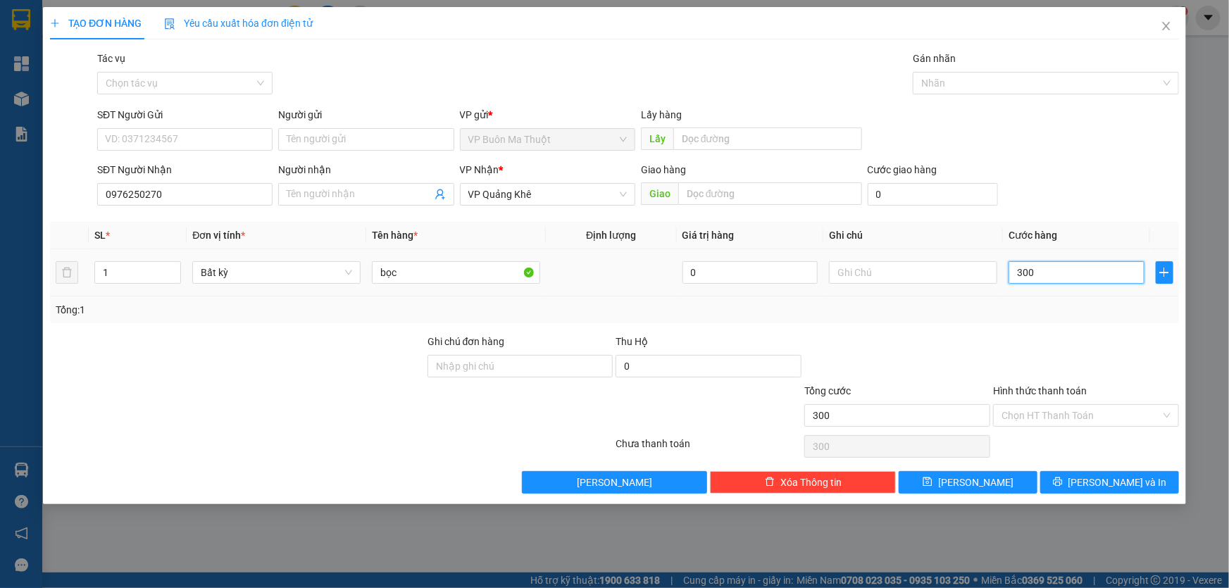
type input "3.000"
type input "30.000"
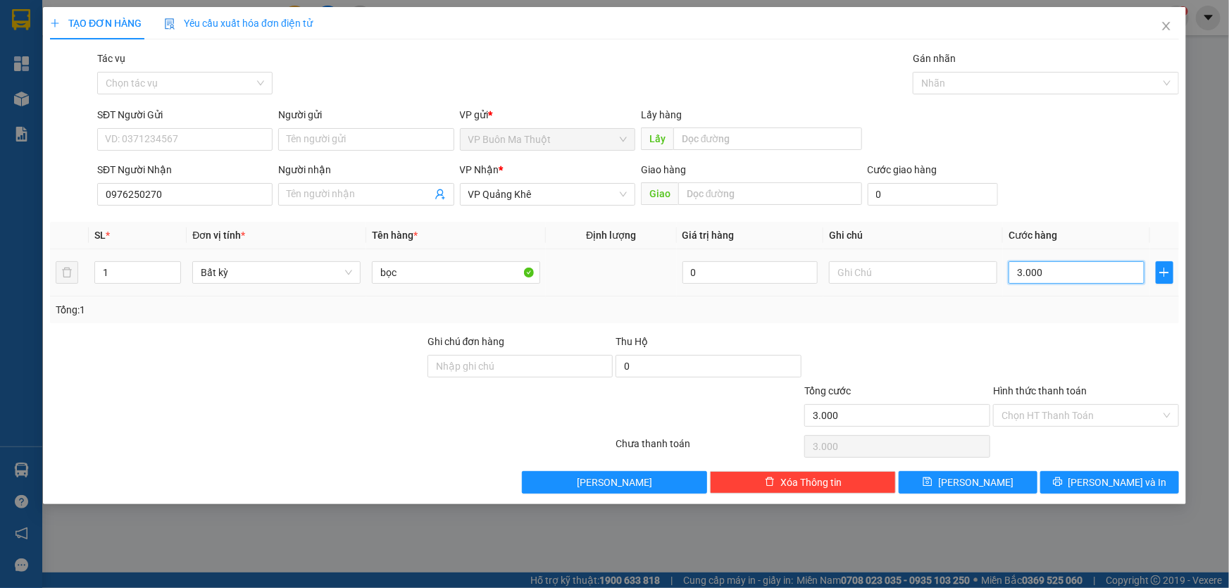
type input "30.000"
click at [973, 482] on span "[PERSON_NAME]" at bounding box center [975, 482] width 75 height 15
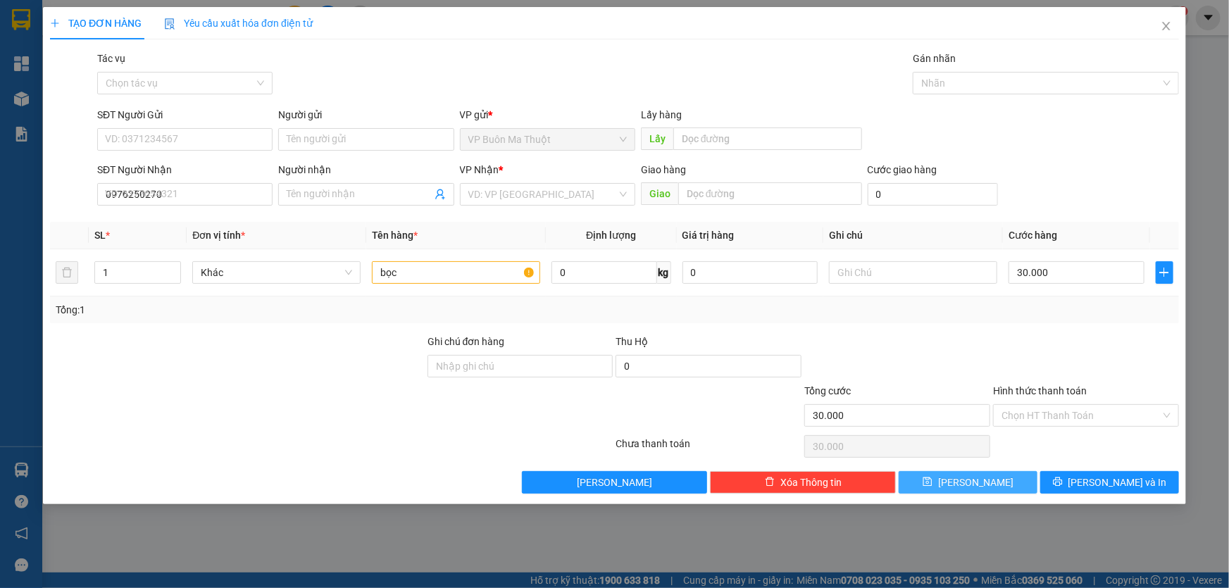
type input "0"
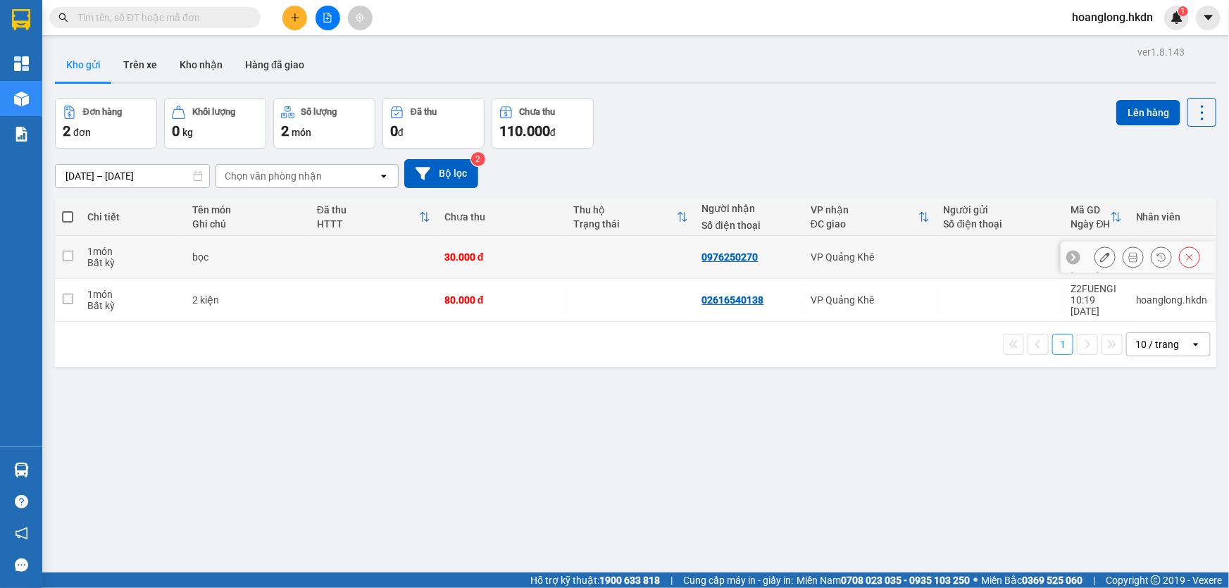
click at [411, 251] on td at bounding box center [373, 257] width 127 height 43
checkbox input "true"
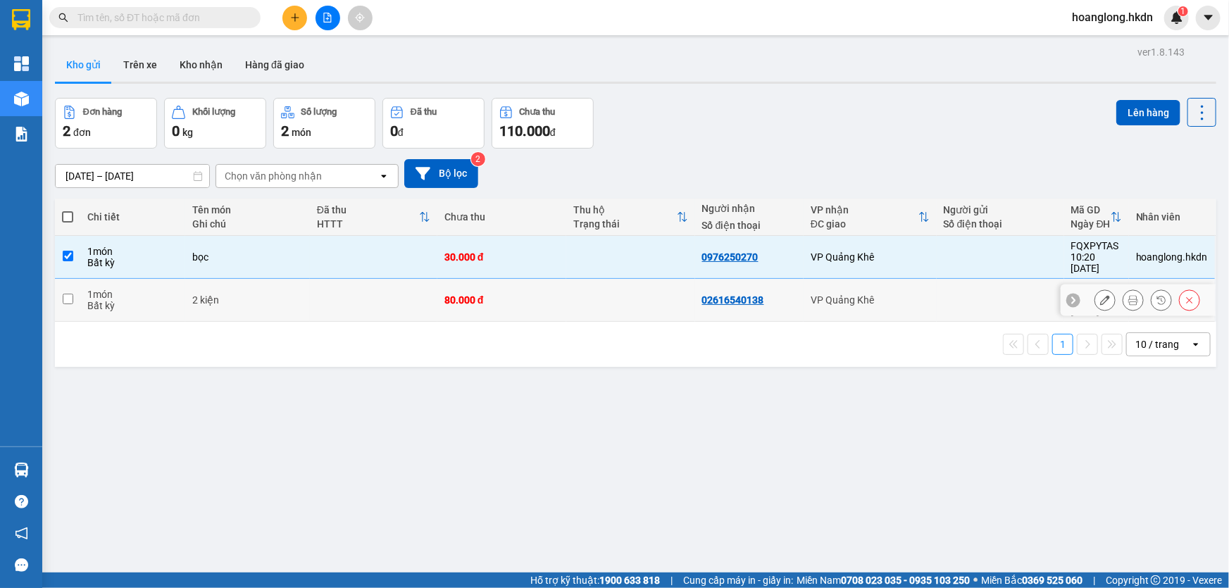
click at [408, 282] on td at bounding box center [373, 300] width 127 height 43
checkbox input "true"
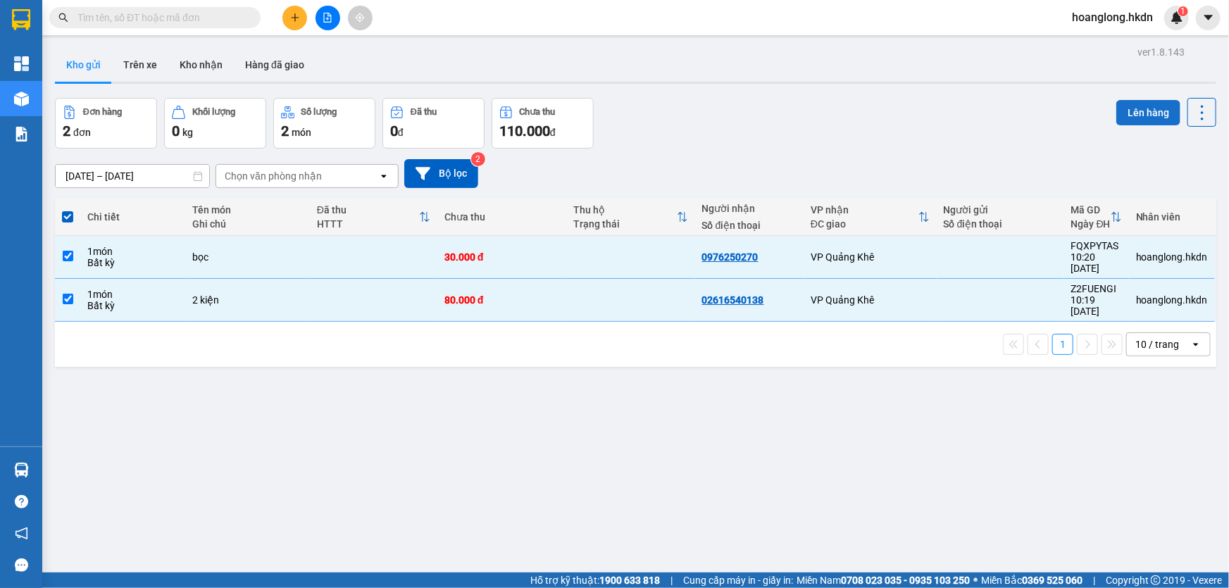
click at [1123, 108] on button "Lên hàng" at bounding box center [1148, 112] width 64 height 25
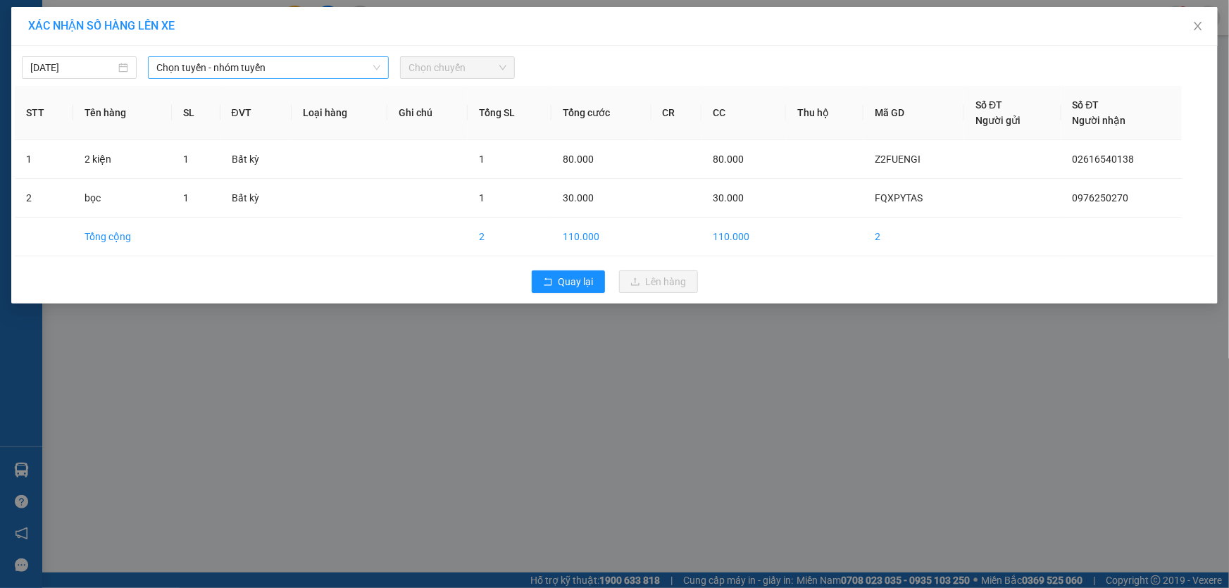
click at [351, 63] on span "Chọn tuyến - nhóm tuyến" at bounding box center [268, 67] width 224 height 21
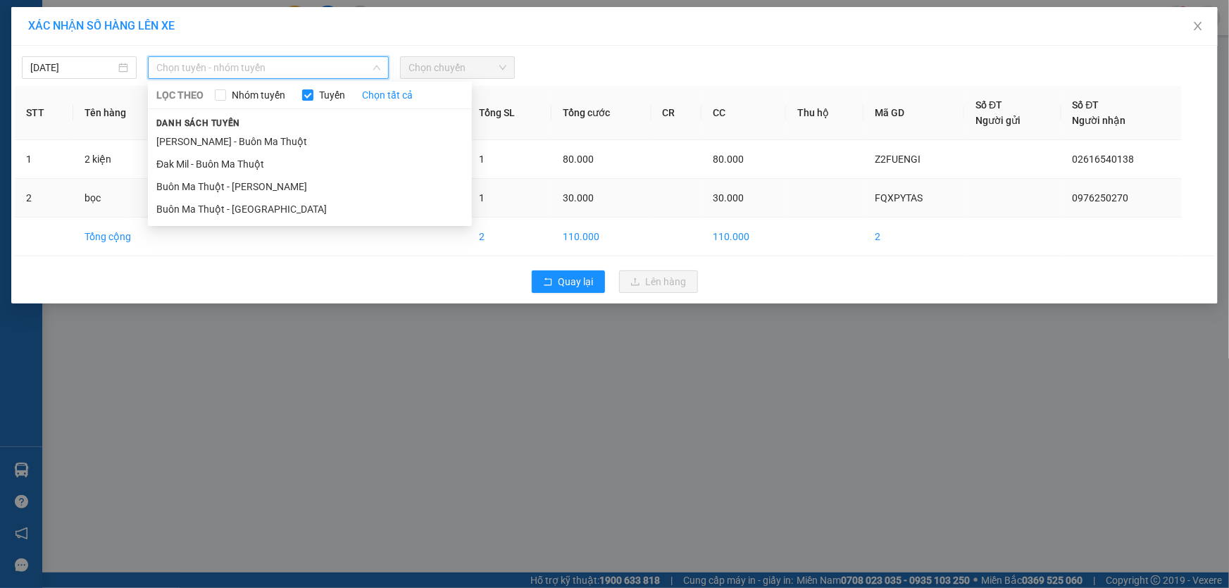
click at [251, 211] on li "Buôn Ma Thuột - [GEOGRAPHIC_DATA]" at bounding box center [310, 209] width 324 height 23
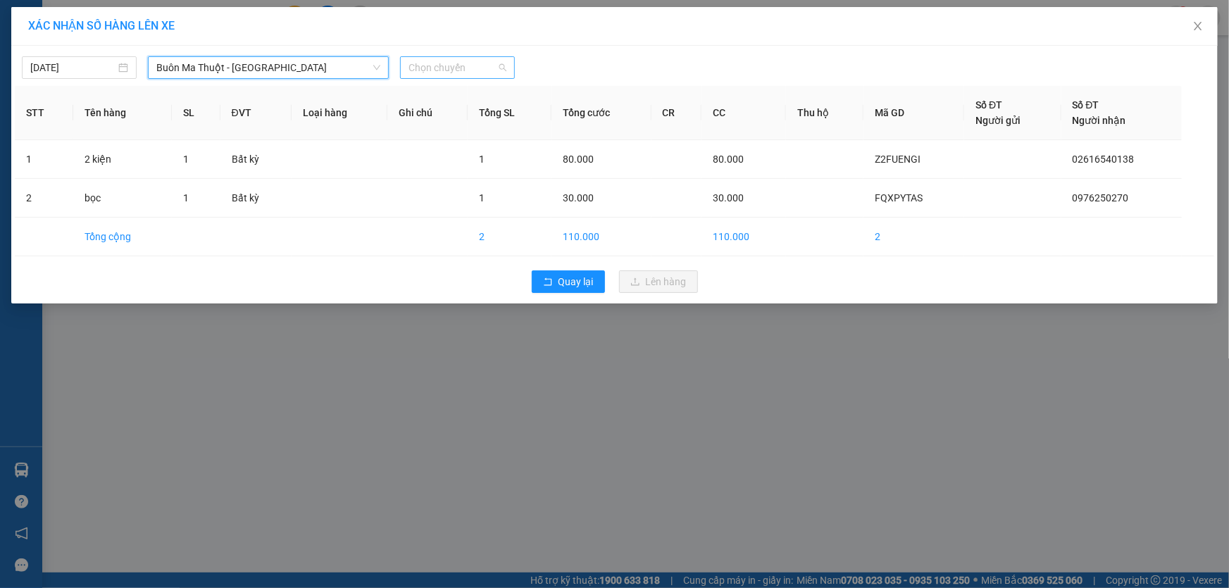
click at [437, 57] on span "Chọn chuyến" at bounding box center [458, 67] width 98 height 21
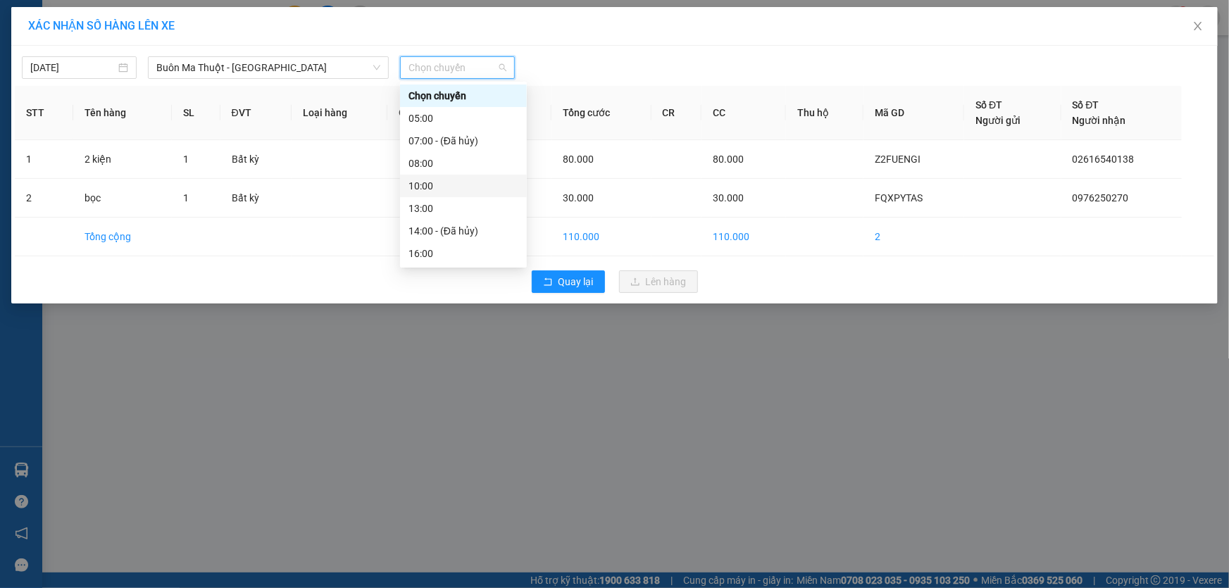
click at [446, 185] on div "10:00" at bounding box center [464, 185] width 110 height 15
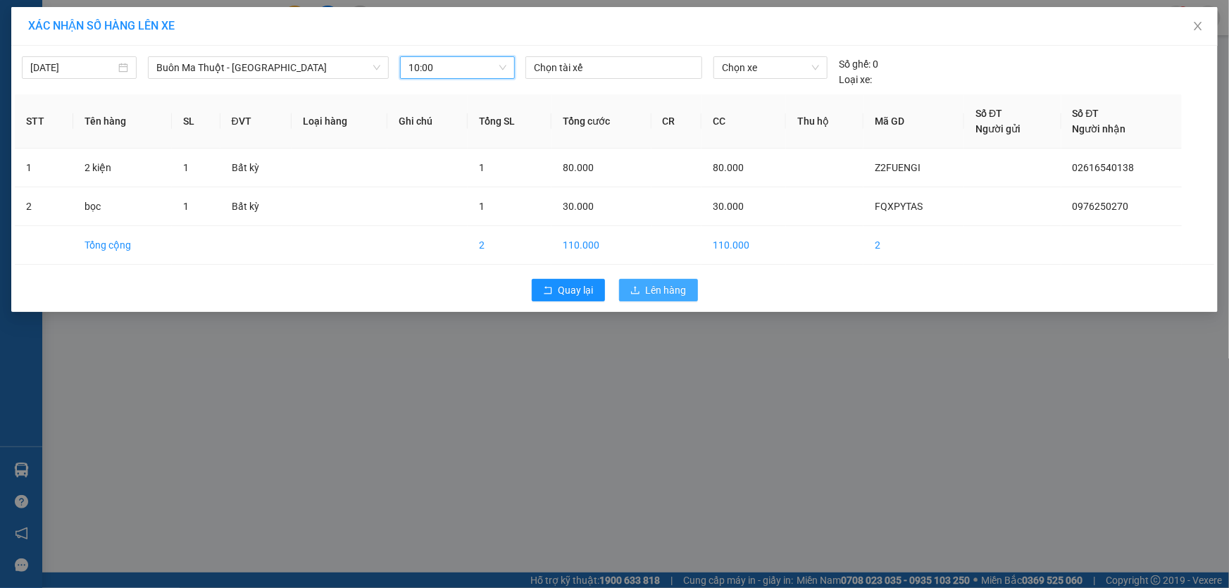
click at [652, 296] on span "Lên hàng" at bounding box center [666, 289] width 41 height 15
